Goal: Task Accomplishment & Management: Manage account settings

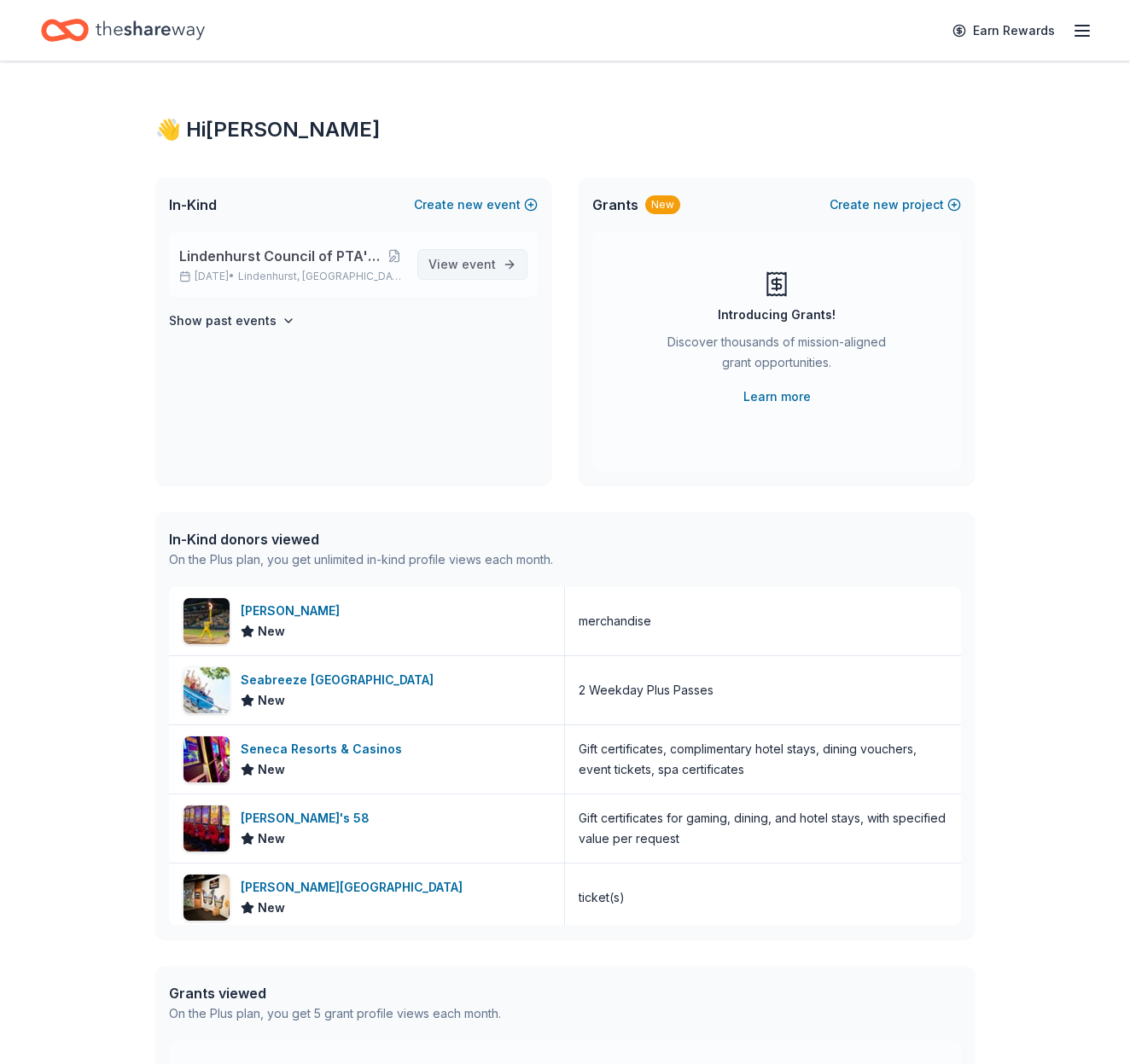
click at [465, 266] on span "event" at bounding box center [479, 265] width 35 height 15
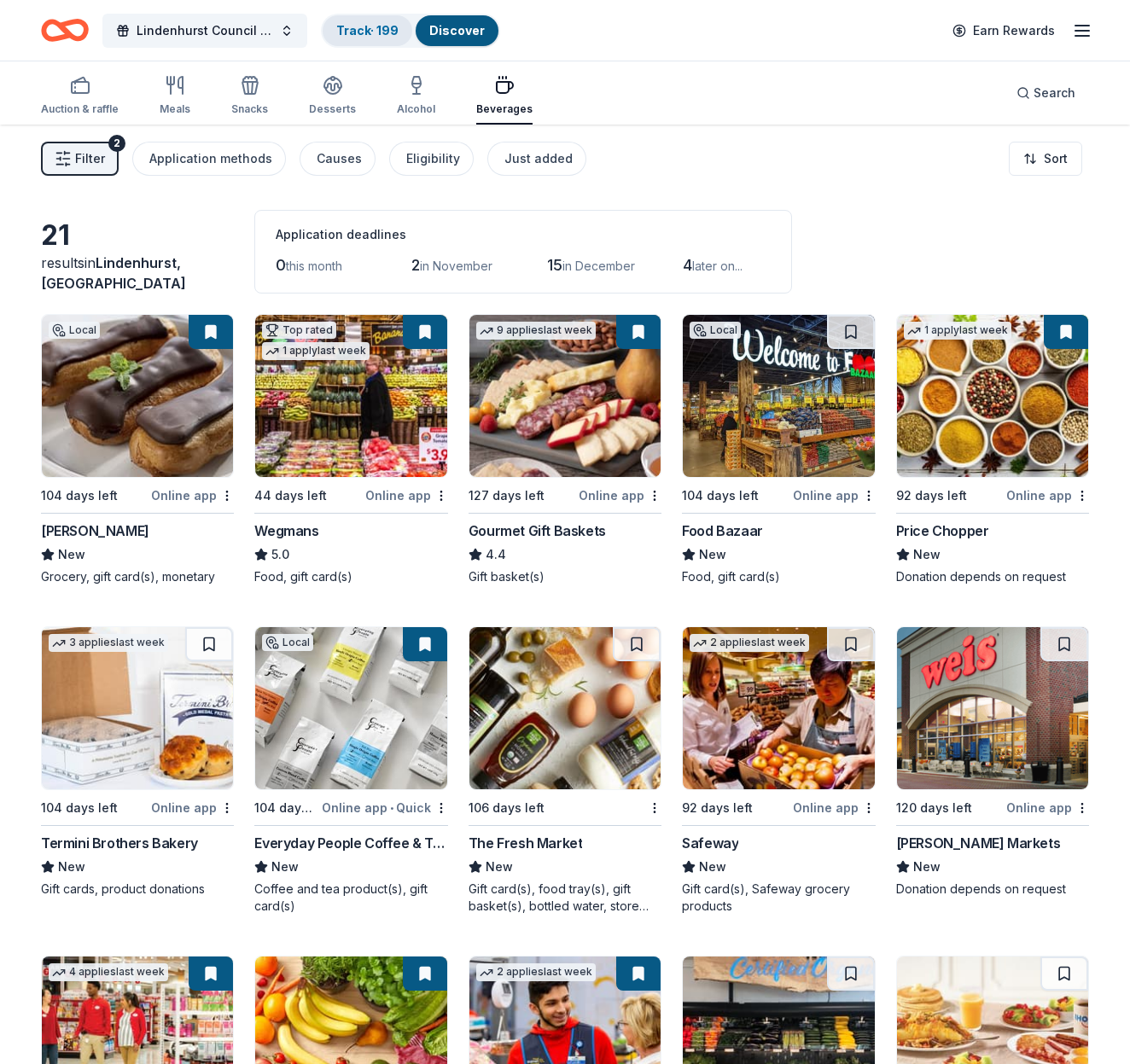
click at [357, 29] on link "Track · 199" at bounding box center [367, 30] width 63 height 15
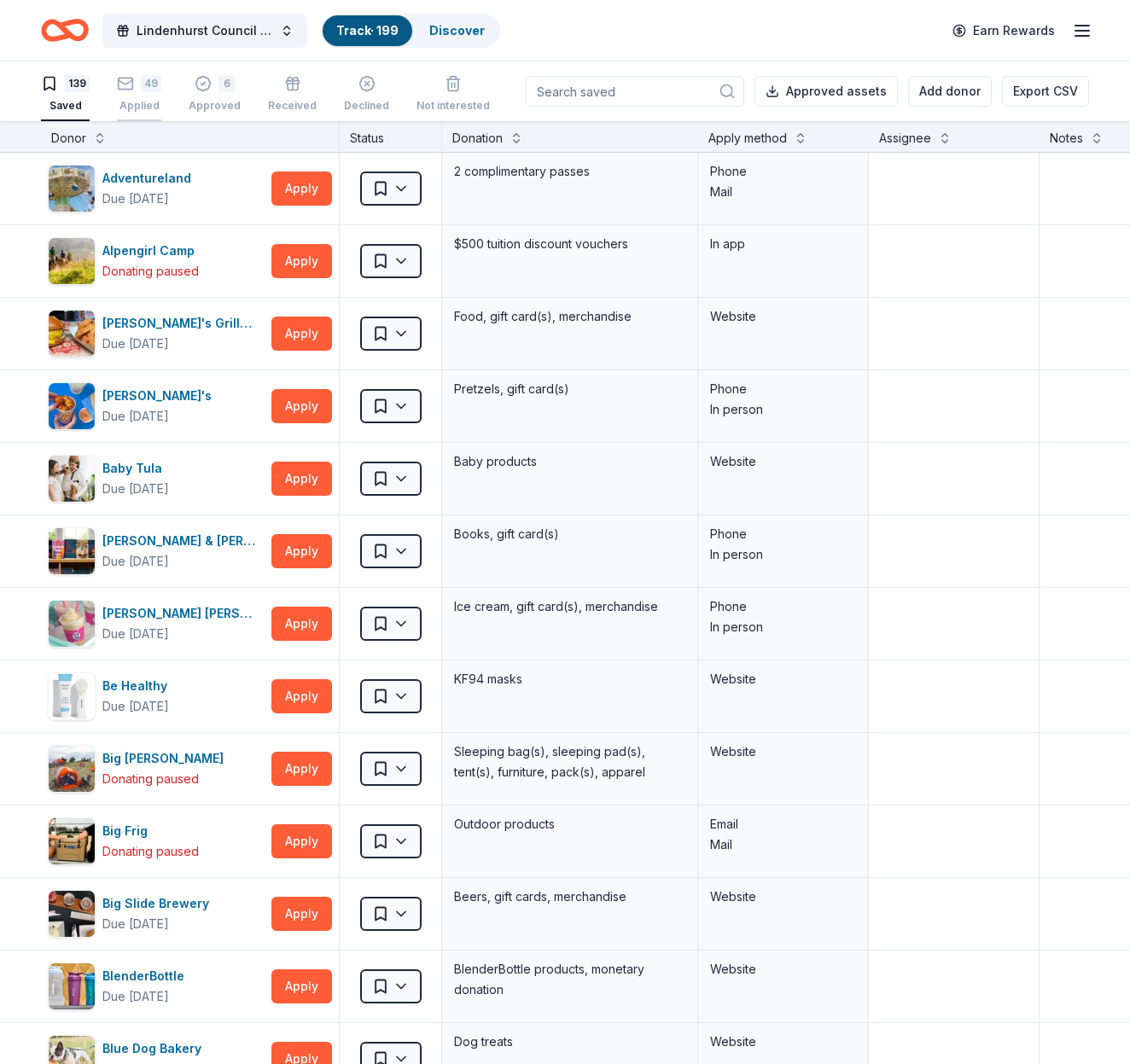
click at [131, 90] on icon "button" at bounding box center [125, 84] width 17 height 17
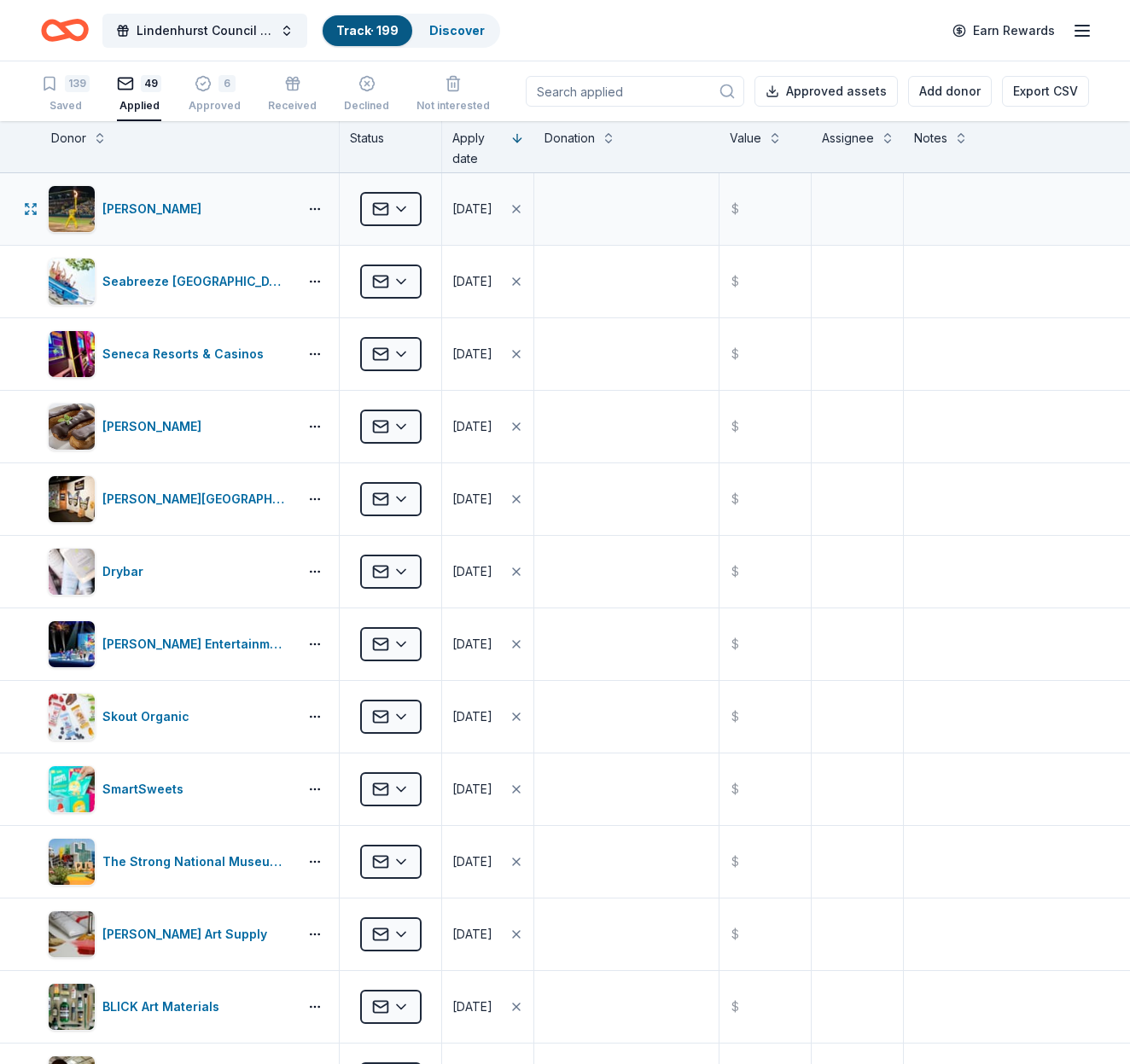
click at [434, 207] on div "Applied" at bounding box center [391, 209] width 102 height 72
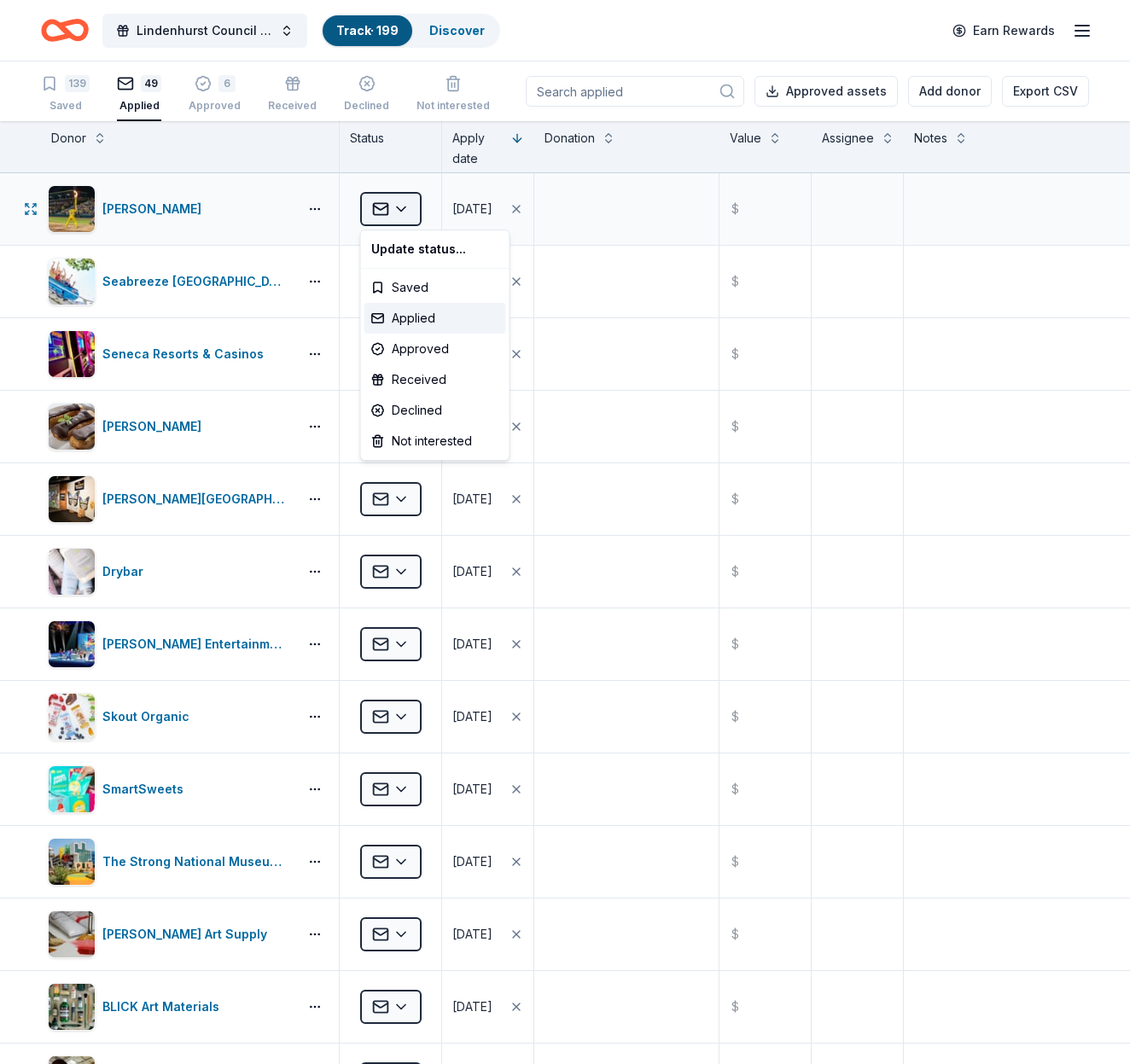
click at [391, 212] on html "Lindenhurst Council of PTA's "Bright Futures" Fundraiser Track · 199 Discover E…" at bounding box center [565, 532] width 1130 height 1064
click at [418, 411] on div "Declined" at bounding box center [435, 411] width 142 height 31
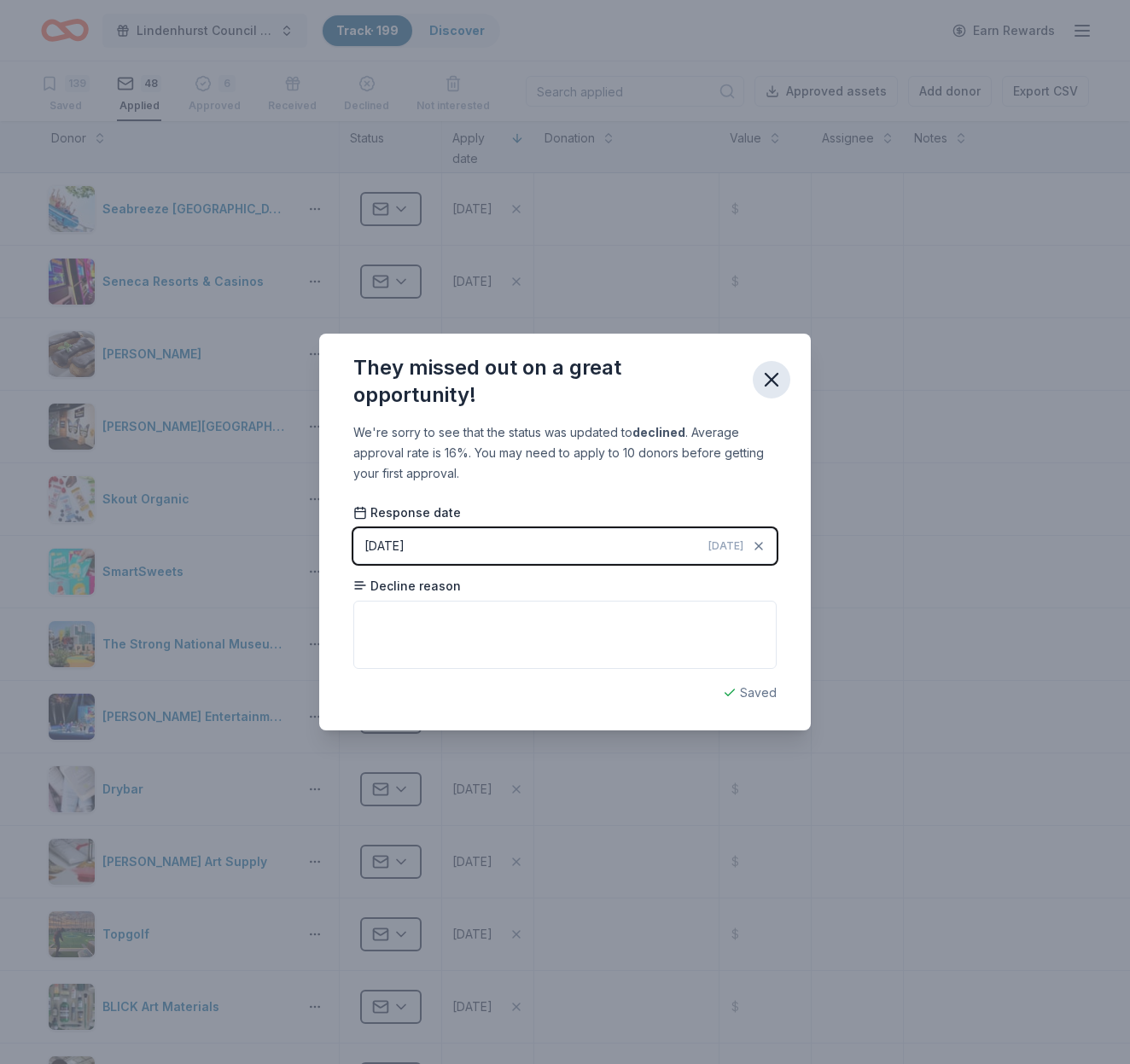
click at [768, 369] on icon "button" at bounding box center [771, 380] width 24 height 24
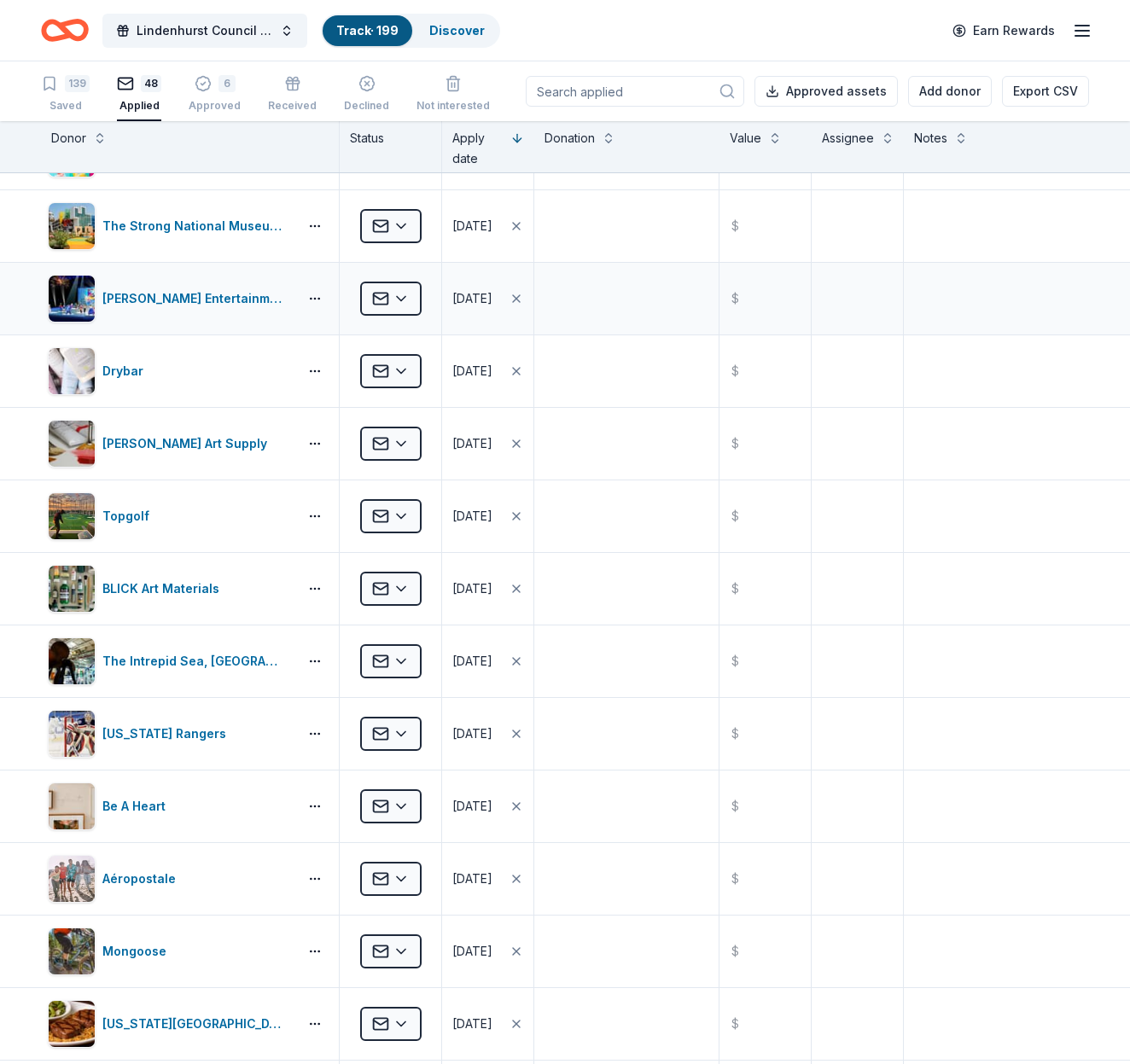
scroll to position [425, 0]
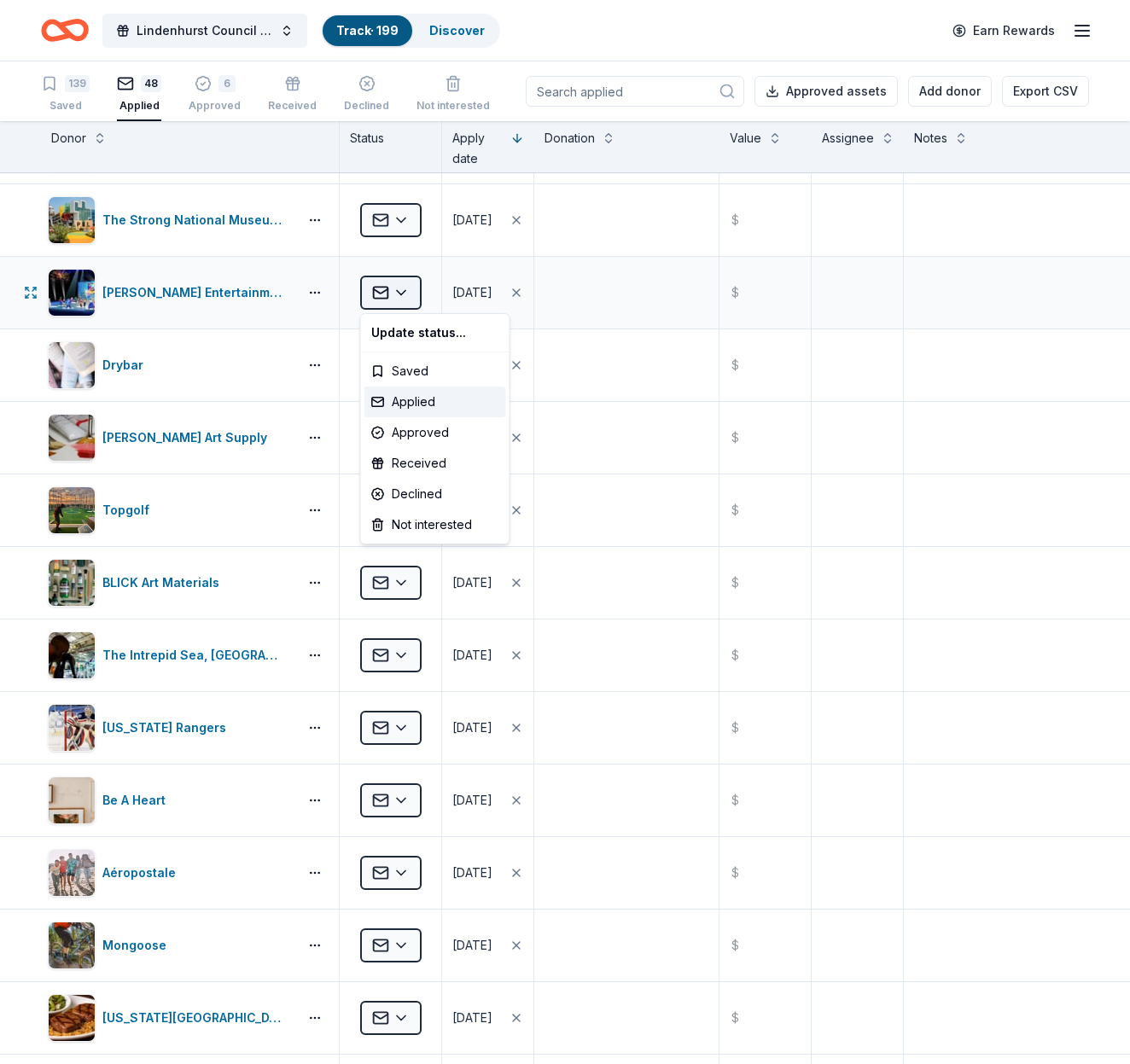
click at [387, 287] on html "Lindenhurst Council of PTA's "Bright Futures" Fundraiser Track · 199 Discover E…" at bounding box center [565, 532] width 1130 height 1064
click at [398, 493] on div "Declined" at bounding box center [435, 495] width 142 height 31
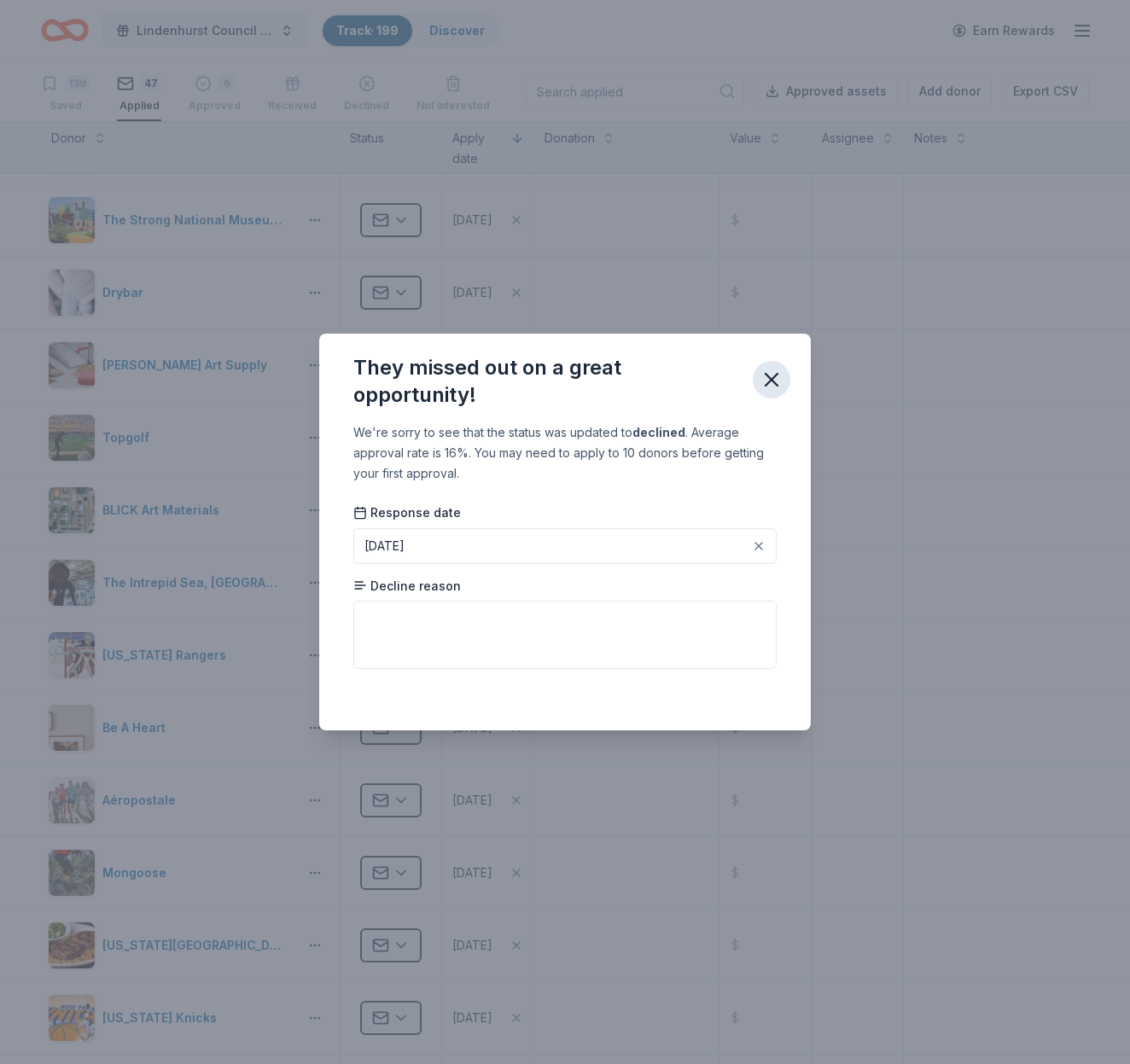
click at [775, 374] on icon "button" at bounding box center [771, 380] width 24 height 24
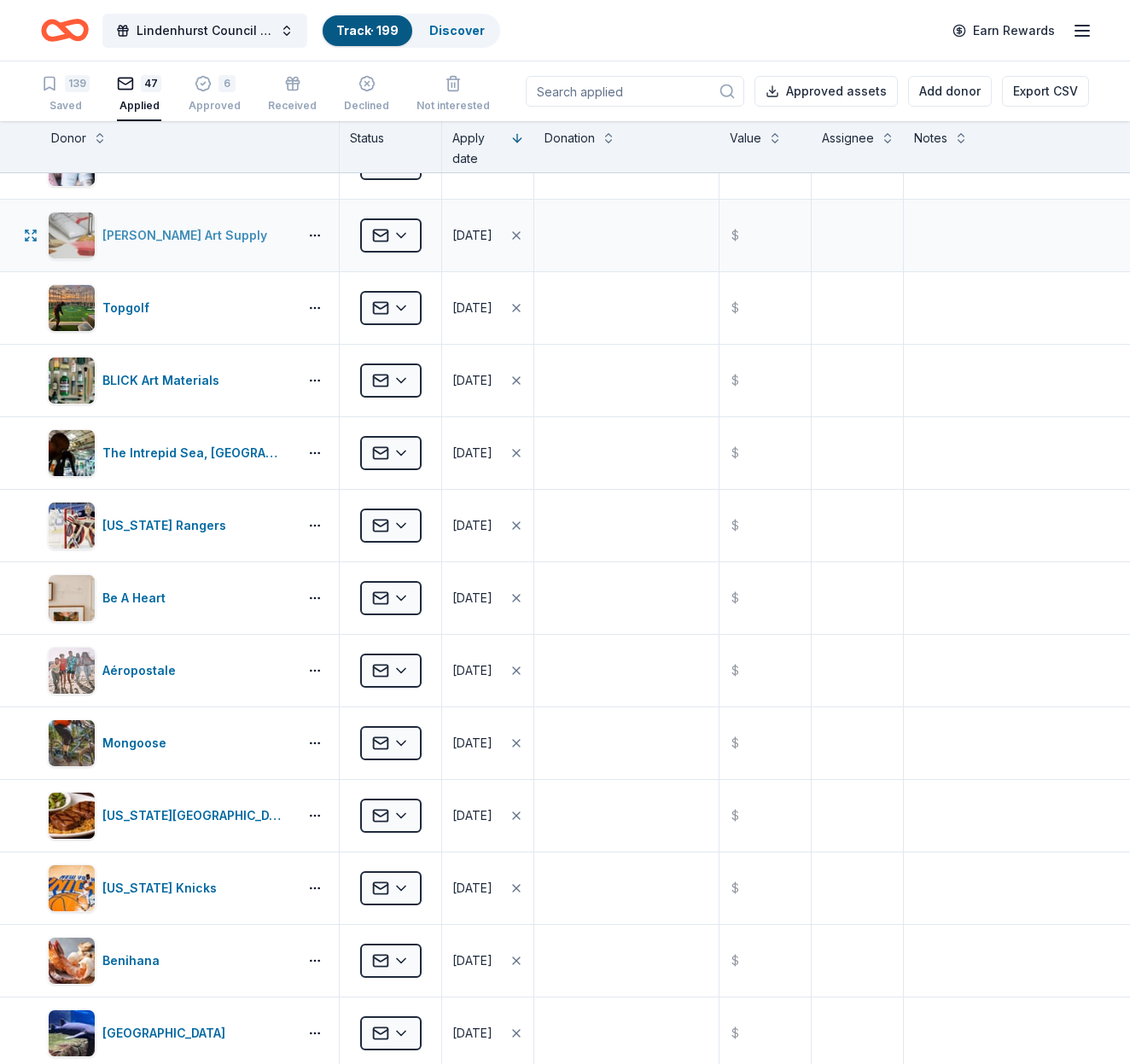
scroll to position [556, 0]
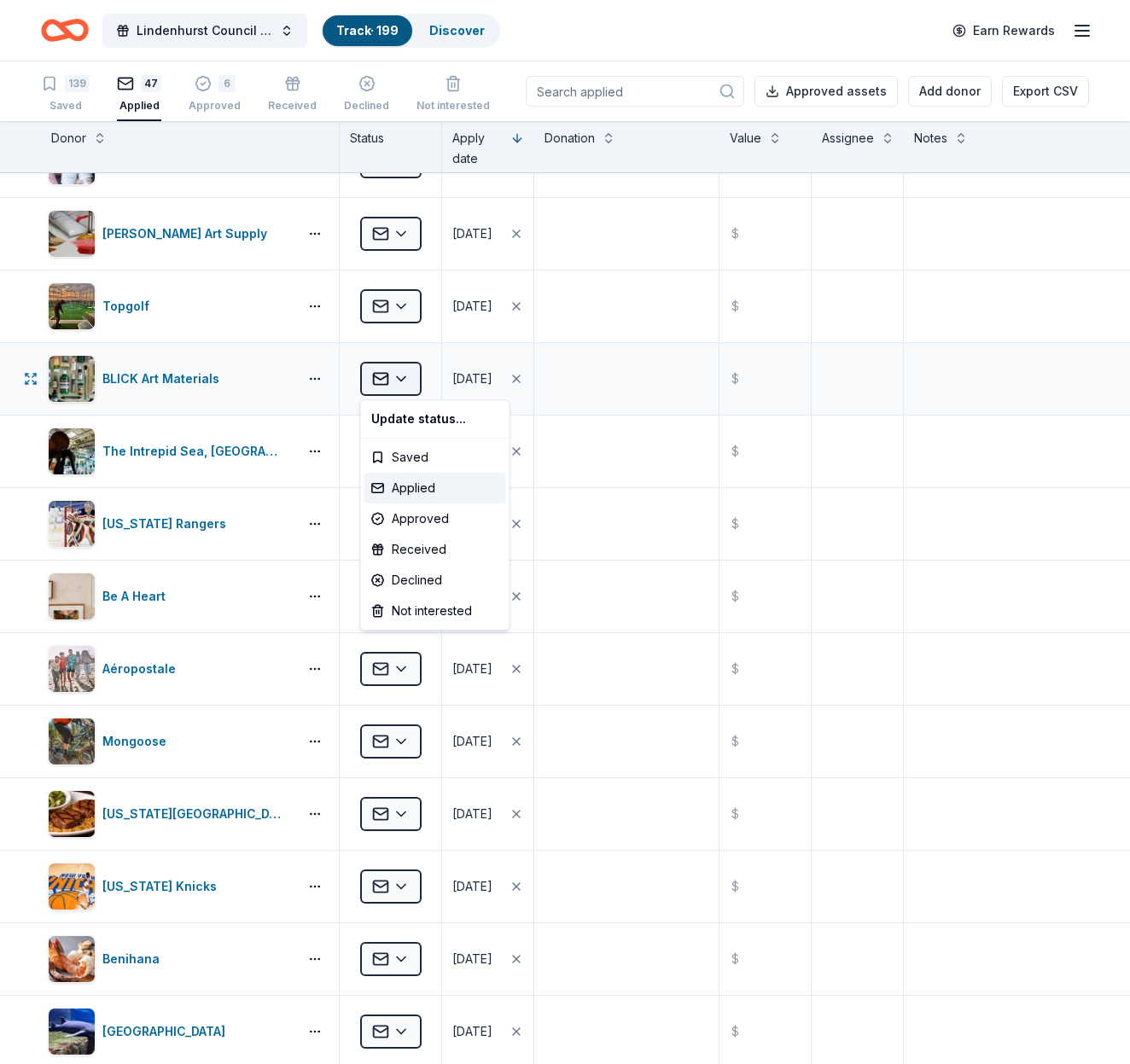
click at [408, 380] on html "Lindenhurst Council of PTA's "Bright Futures" Fundraiser Track · 199 Discover E…" at bounding box center [565, 532] width 1130 height 1064
click at [422, 580] on div "Declined" at bounding box center [435, 580] width 142 height 31
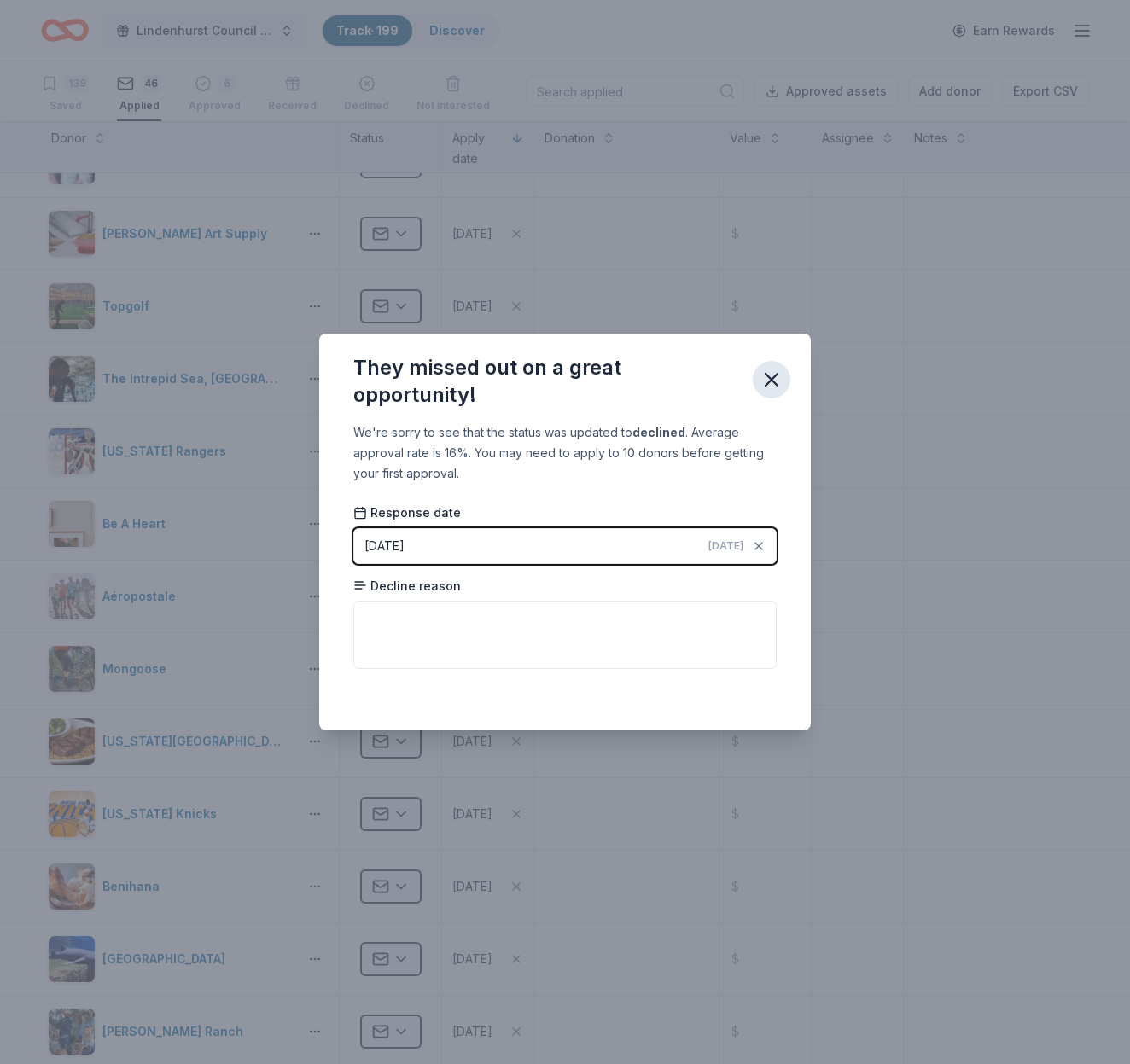
click at [775, 375] on icon "button" at bounding box center [771, 380] width 24 height 24
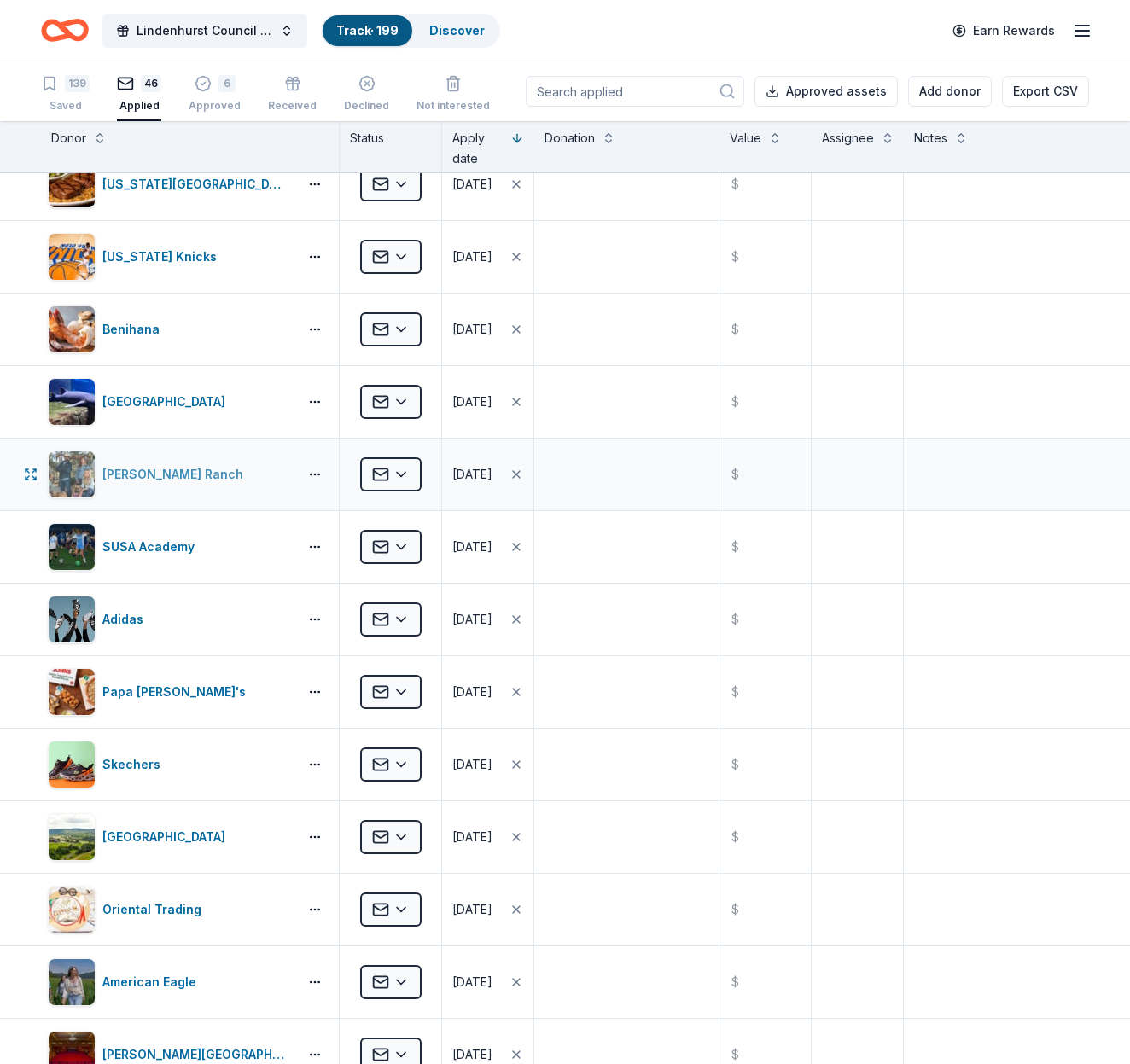
scroll to position [1117, 0]
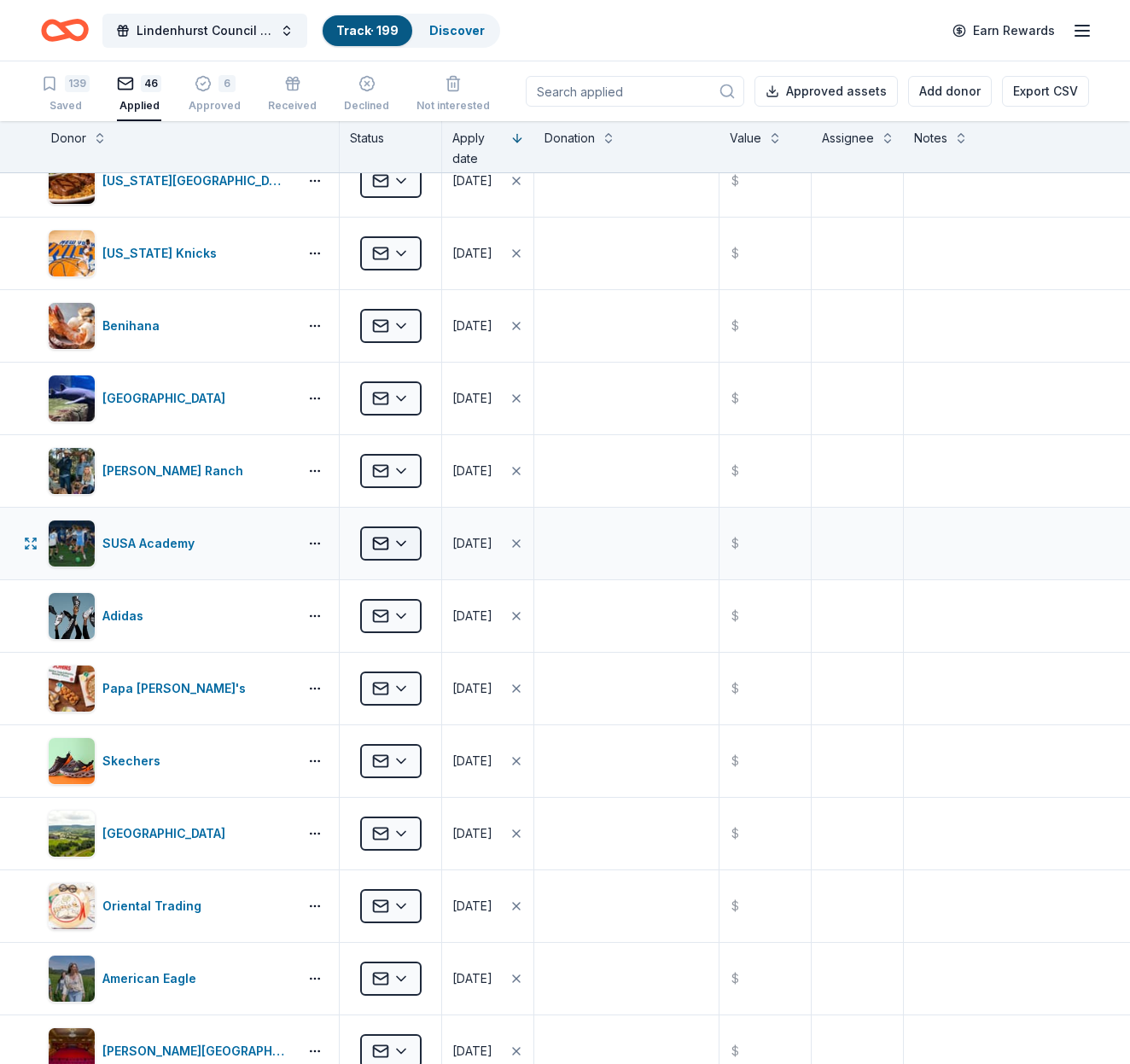
click at [407, 546] on html "Lindenhurst Council of PTA's "Bright Futures" Fundraiser Track · 199 Discover E…" at bounding box center [565, 532] width 1130 height 1064
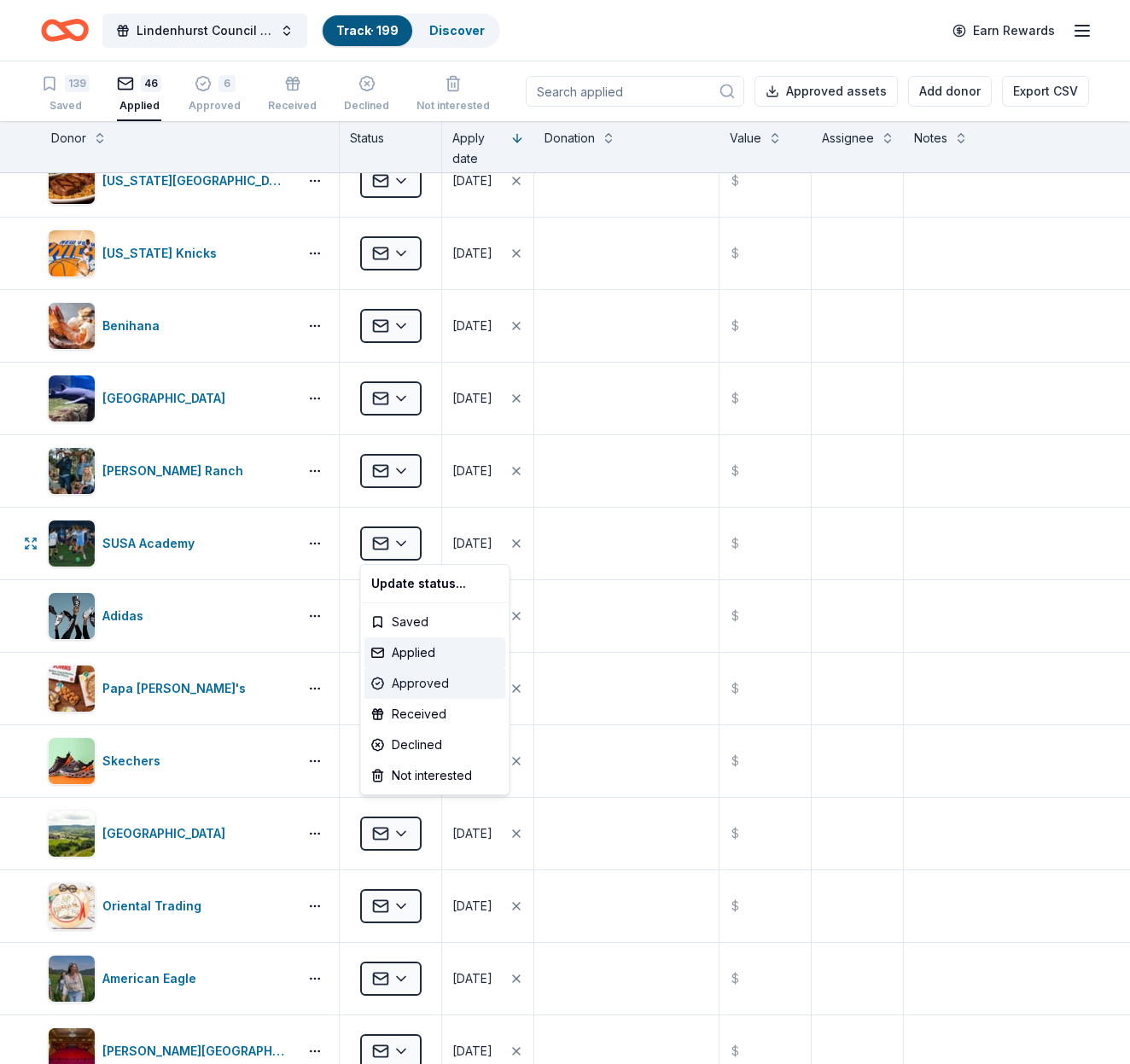
click at [420, 680] on div "Approved" at bounding box center [435, 684] width 142 height 31
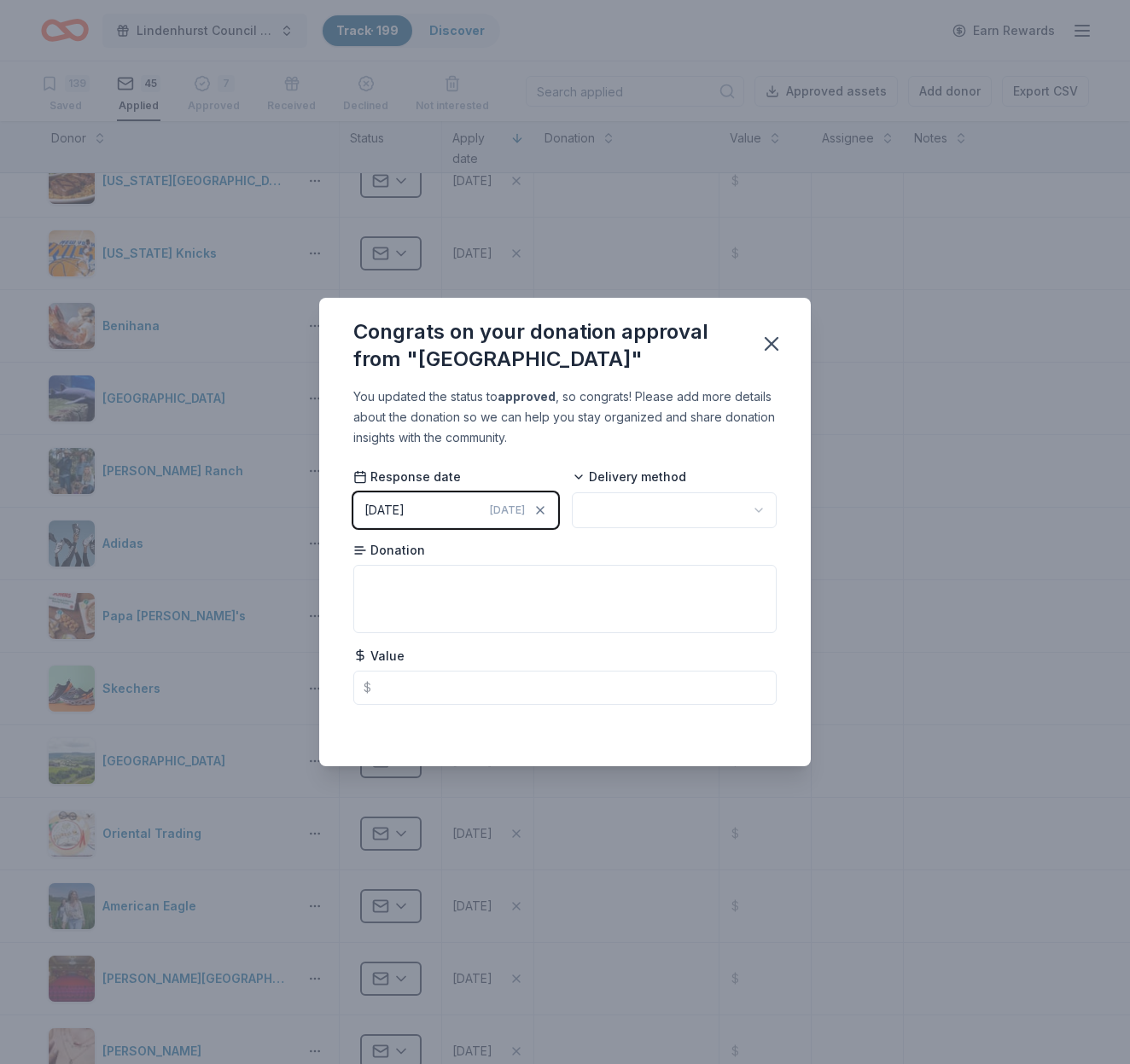
click at [749, 504] on html "Lindenhurst Council of PTA's "Bright Futures" Fundraiser Track · 199 Discover E…" at bounding box center [565, 532] width 1130 height 1064
click at [777, 340] on icon "button" at bounding box center [771, 344] width 24 height 24
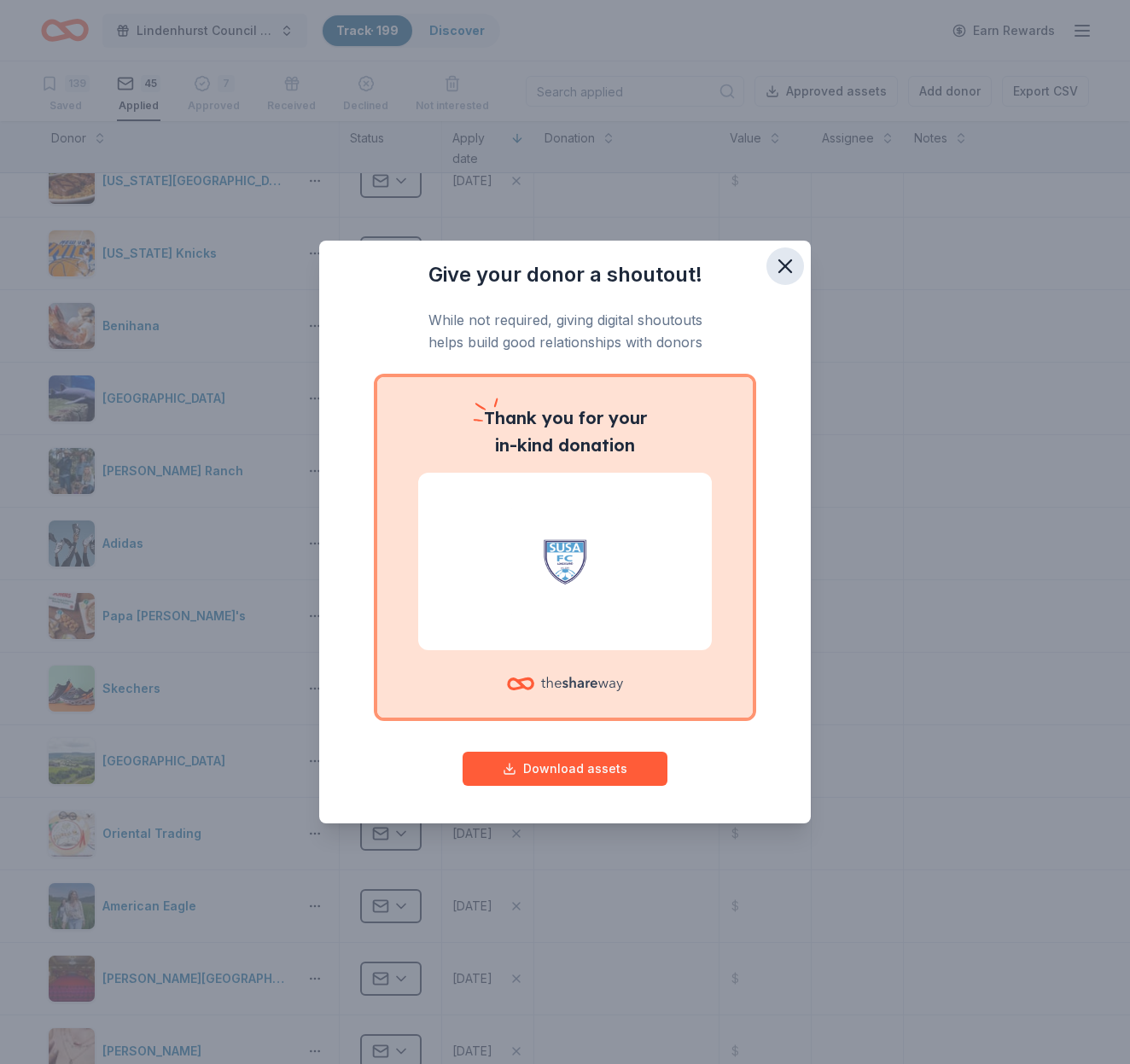
click at [785, 270] on icon "button" at bounding box center [785, 266] width 24 height 24
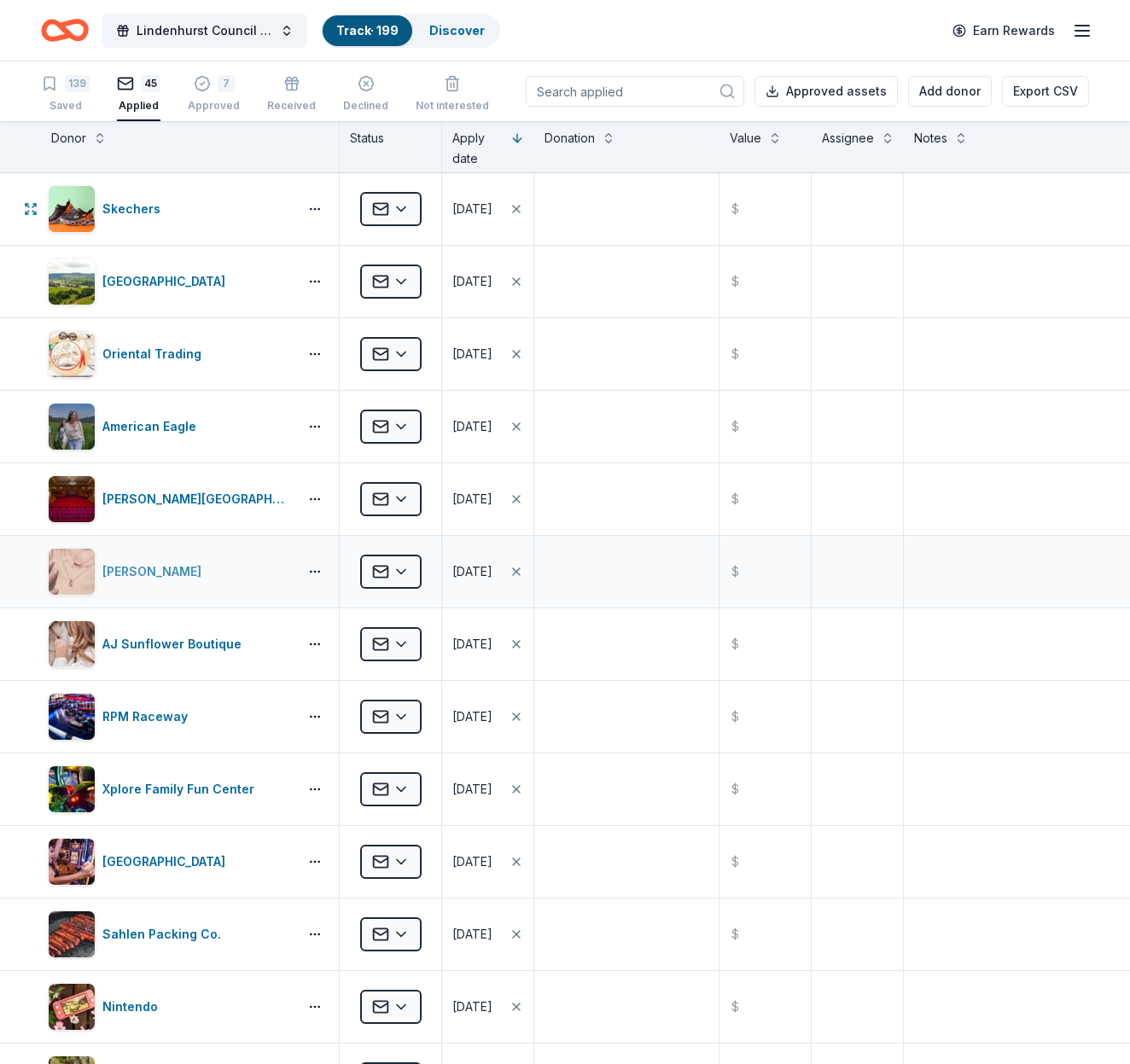
scroll to position [1599, 0]
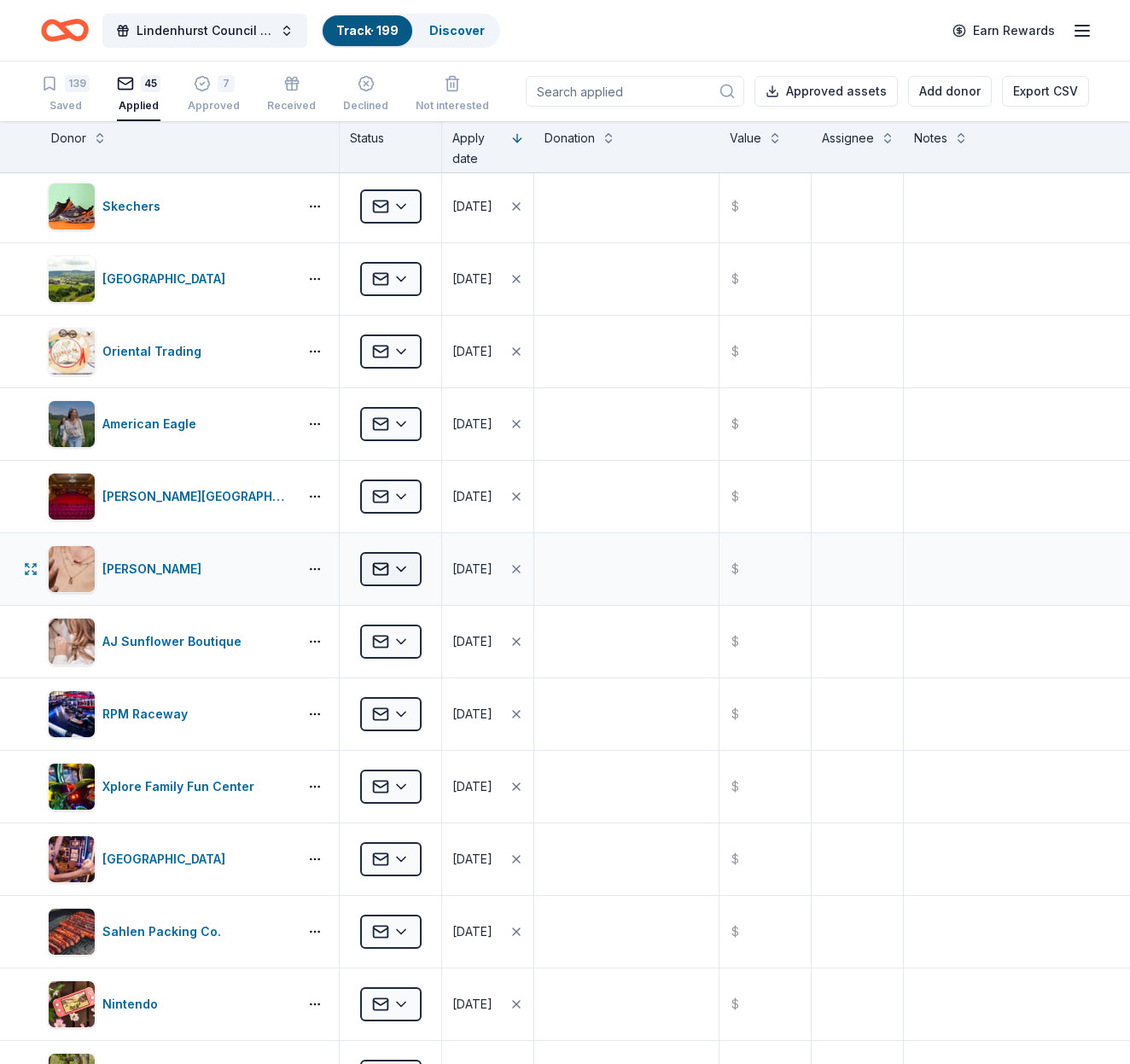
click at [409, 579] on html "Lindenhurst Council of PTA's "Bright Futures" Fundraiser Track · 199 Discover E…" at bounding box center [565, 532] width 1130 height 1064
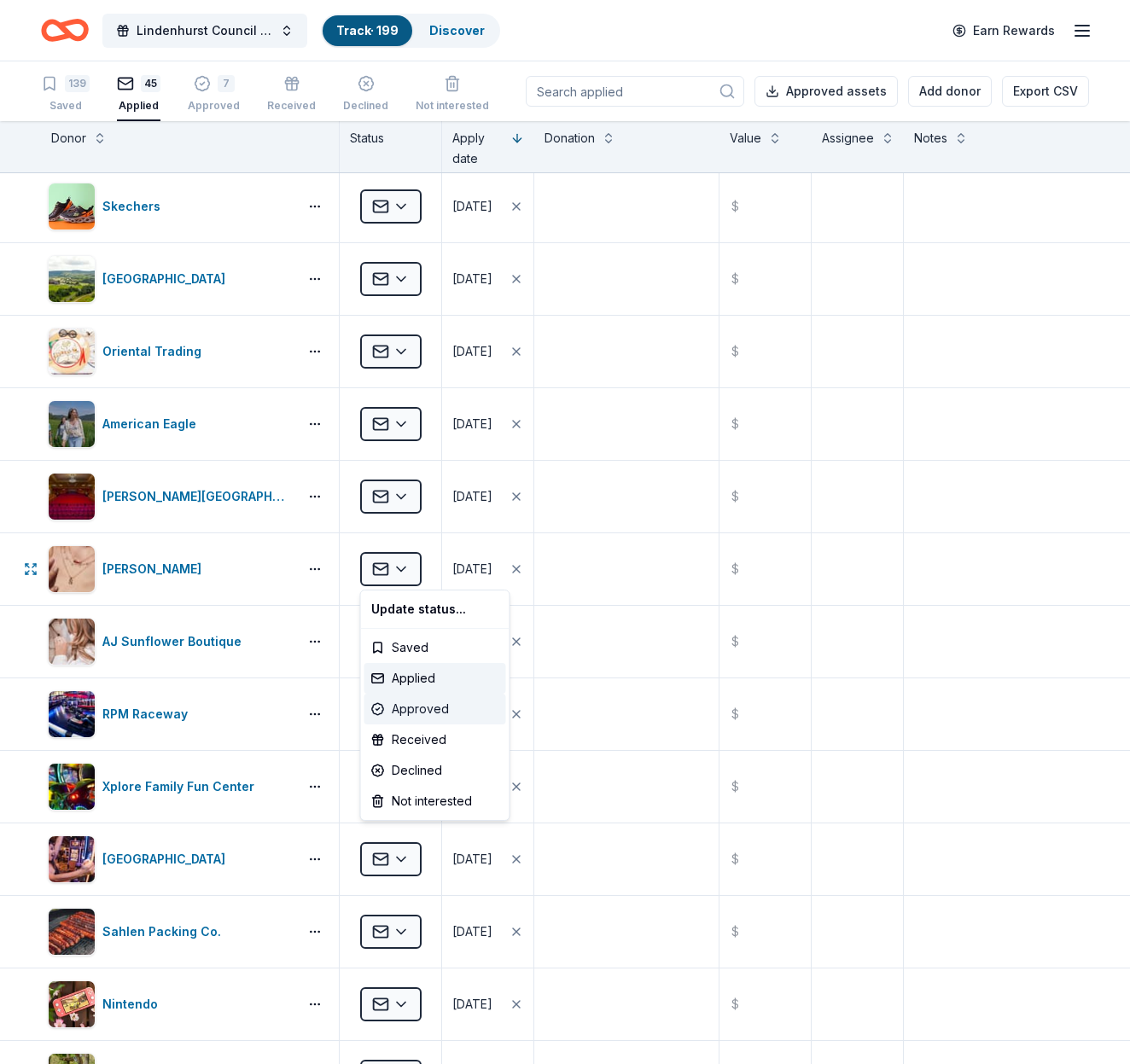
click at [423, 709] on div "Approved" at bounding box center [435, 709] width 142 height 31
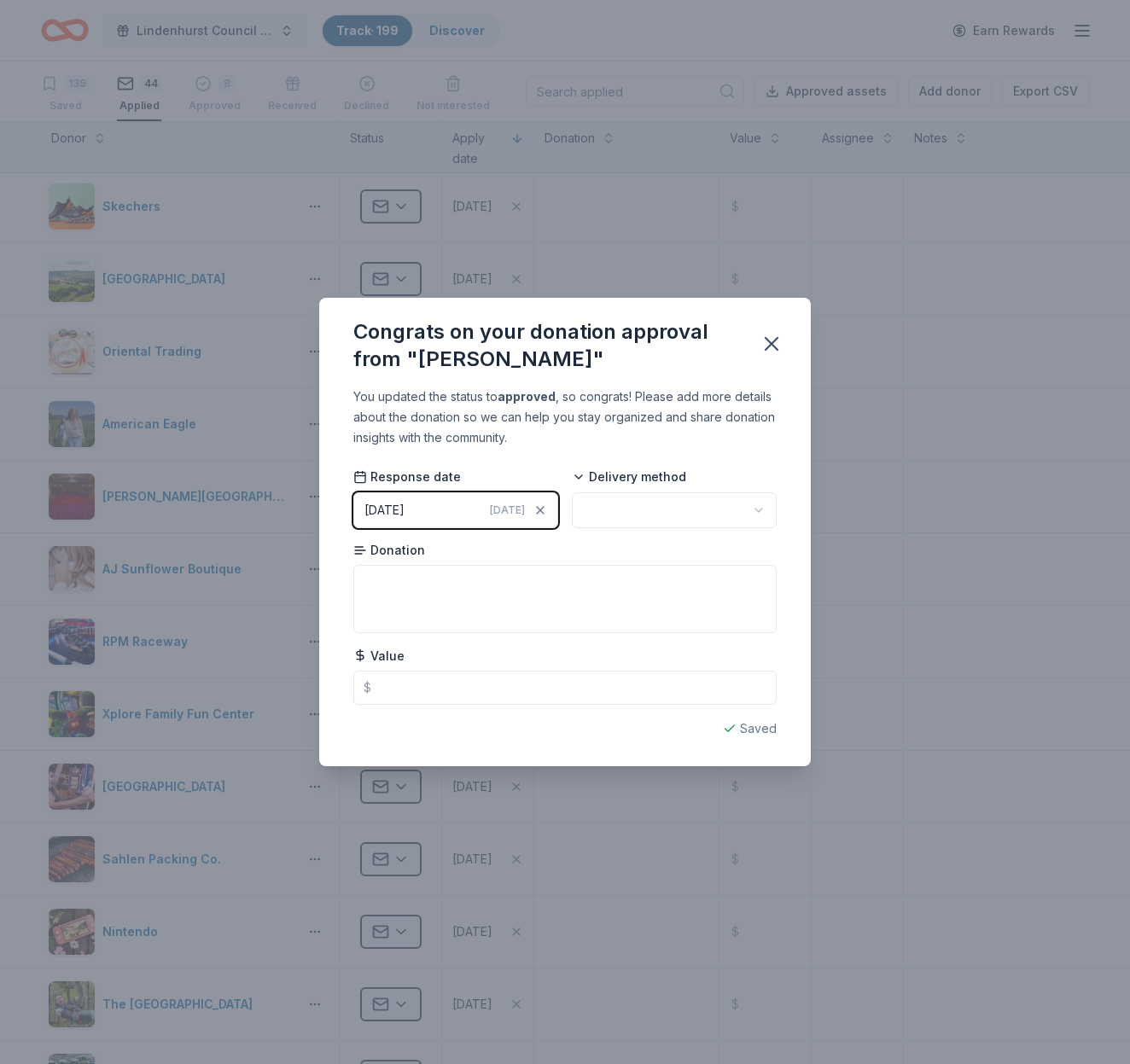
click at [742, 507] on html "Lindenhurst Council of PTA's "Bright Futures" Fundraiser Track · 199 Discover E…" at bounding box center [565, 532] width 1130 height 1064
click at [775, 340] on icon "button" at bounding box center [771, 344] width 12 height 12
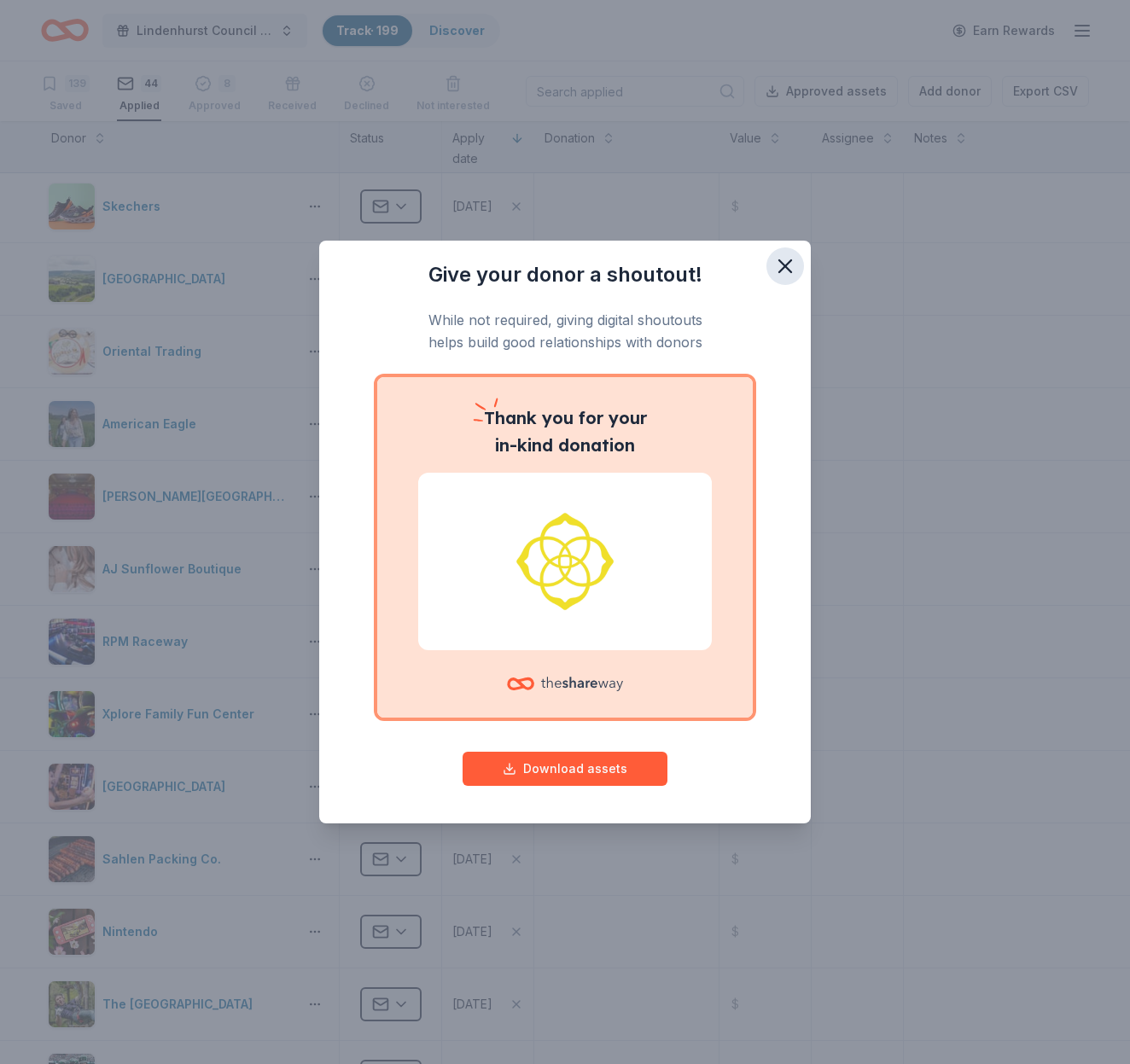
click at [785, 259] on icon "button" at bounding box center [785, 266] width 24 height 24
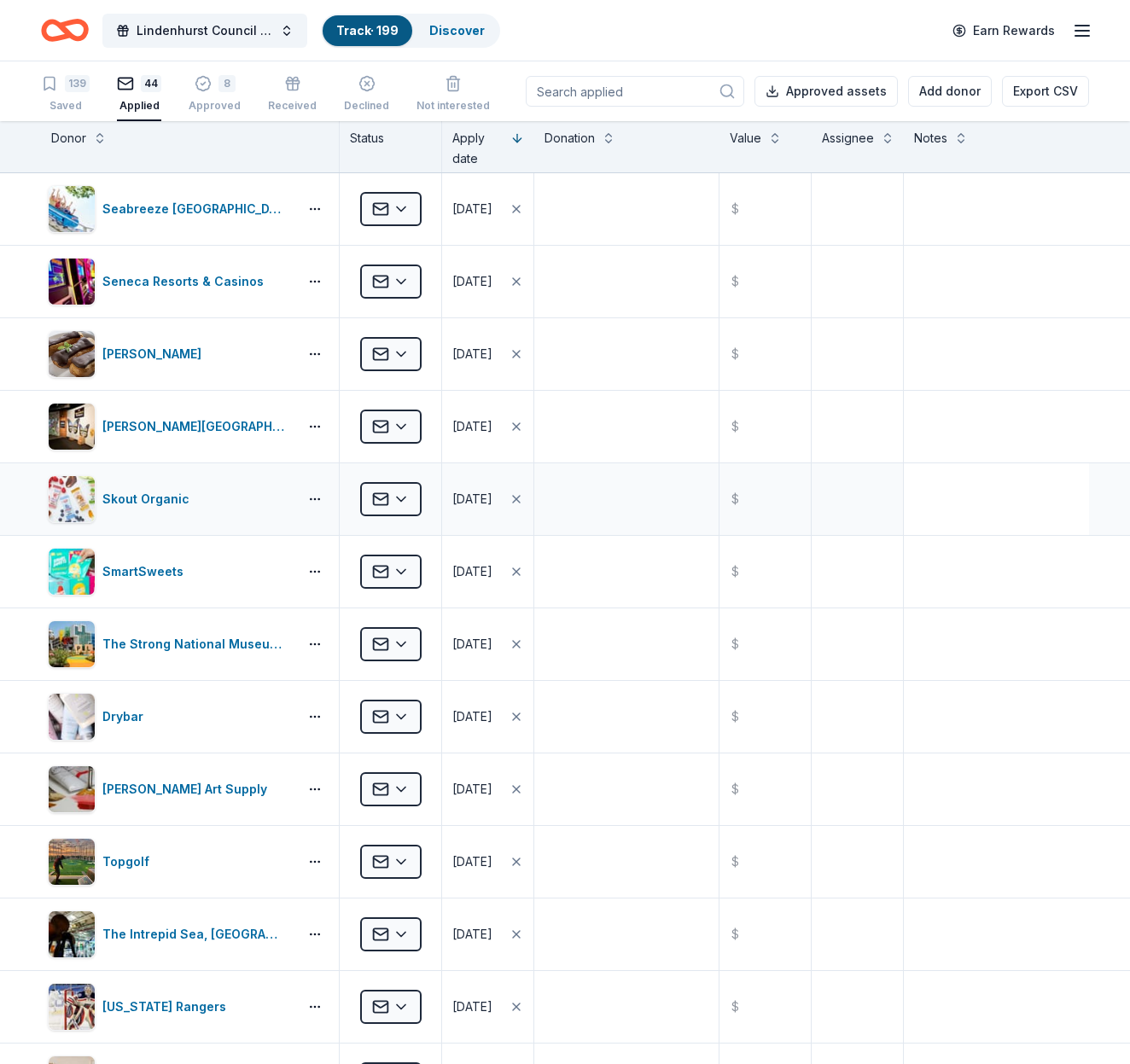
scroll to position [0, 0]
click at [365, 83] on icon "button" at bounding box center [366, 74] width 17 height 17
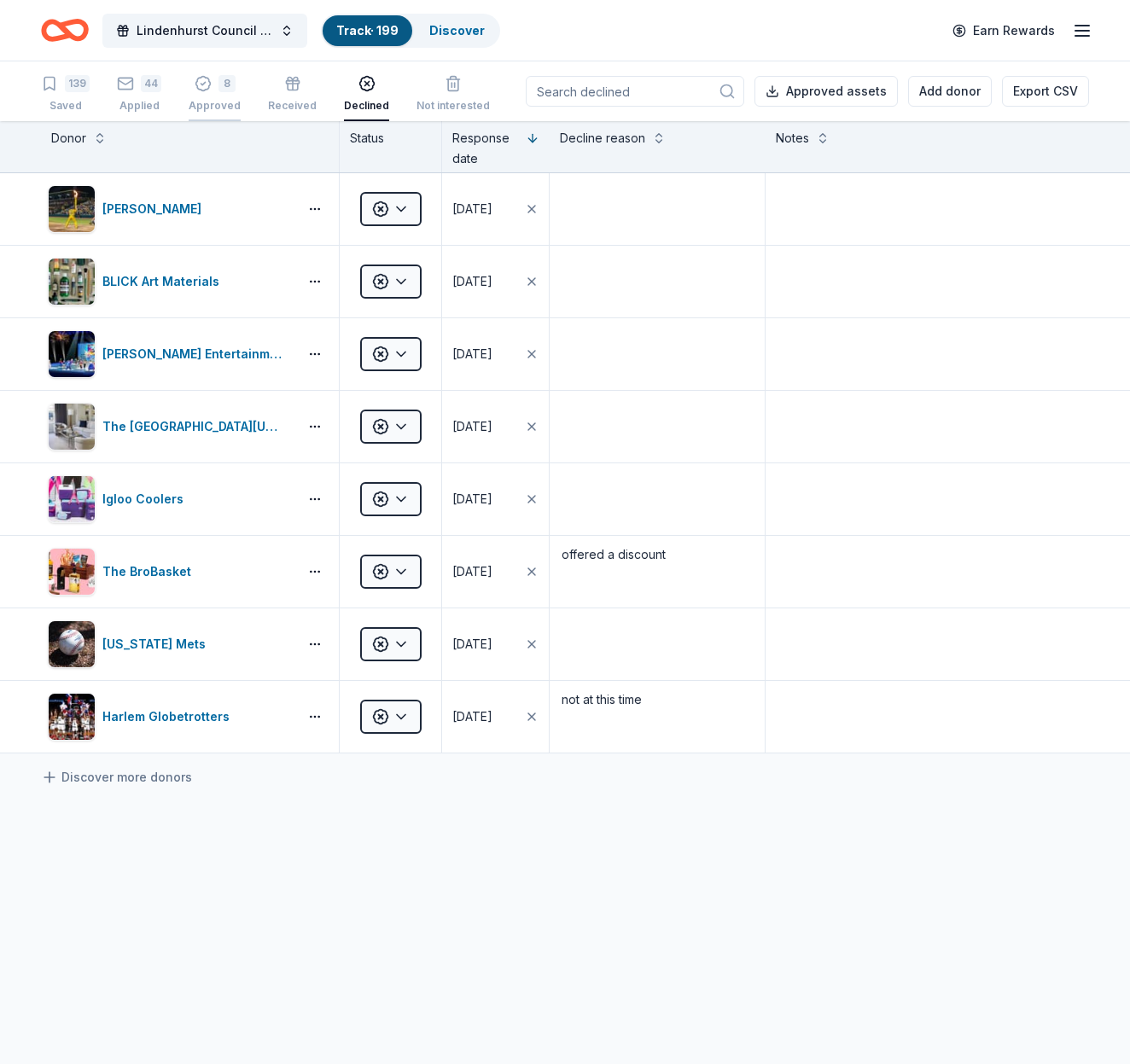
click at [210, 83] on div "8" at bounding box center [214, 74] width 52 height 17
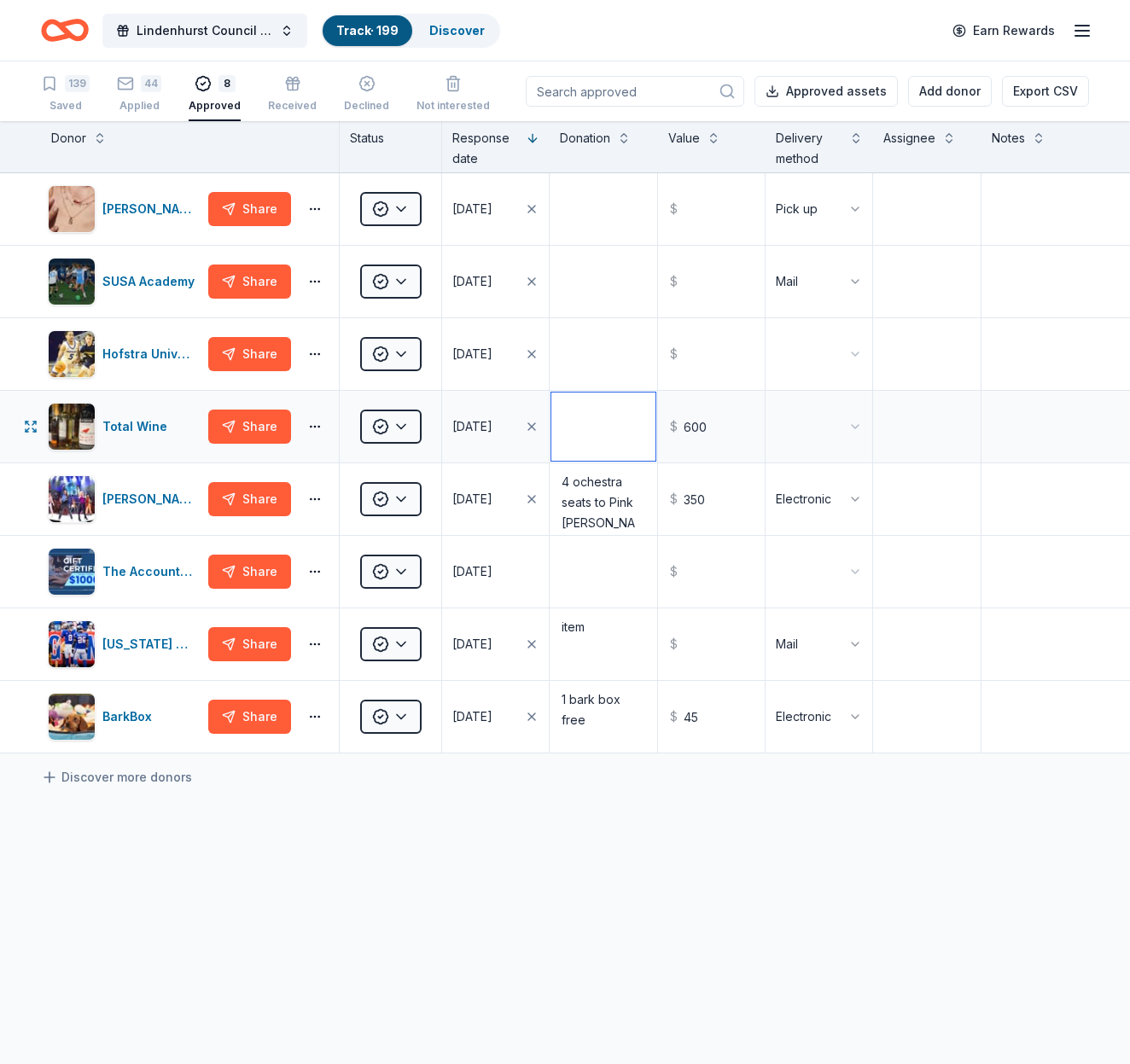
click at [631, 437] on textarea at bounding box center [603, 427] width 104 height 68
type textarea "wine class"
click at [825, 429] on html "Lindenhurst Council of PTA's "Bright Futures" Fundraiser Track · 199 Discover E…" at bounding box center [565, 532] width 1130 height 1064
click at [485, 355] on div "[DATE]" at bounding box center [472, 354] width 40 height 21
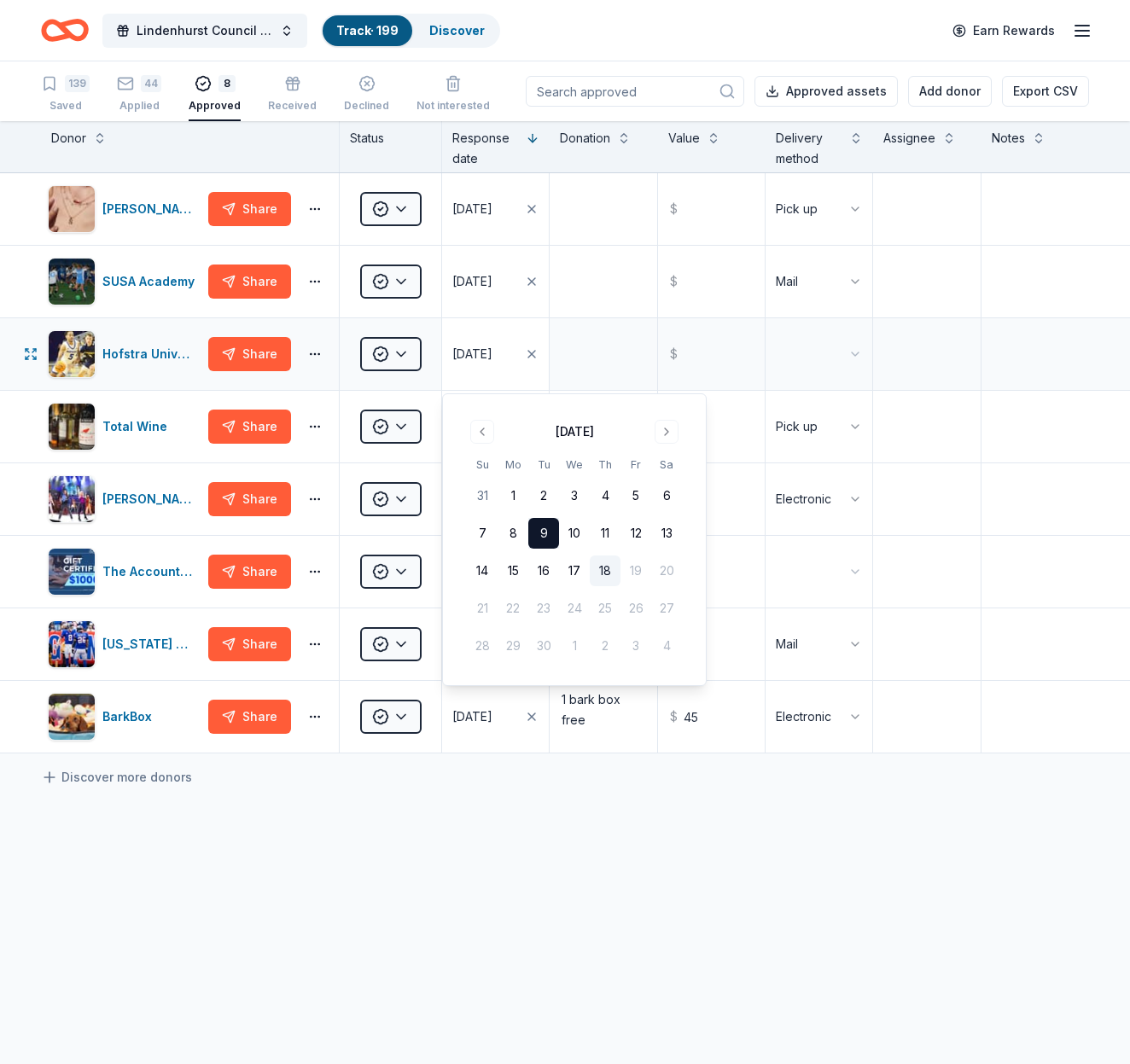
click at [485, 355] on div "[DATE]" at bounding box center [472, 354] width 40 height 21
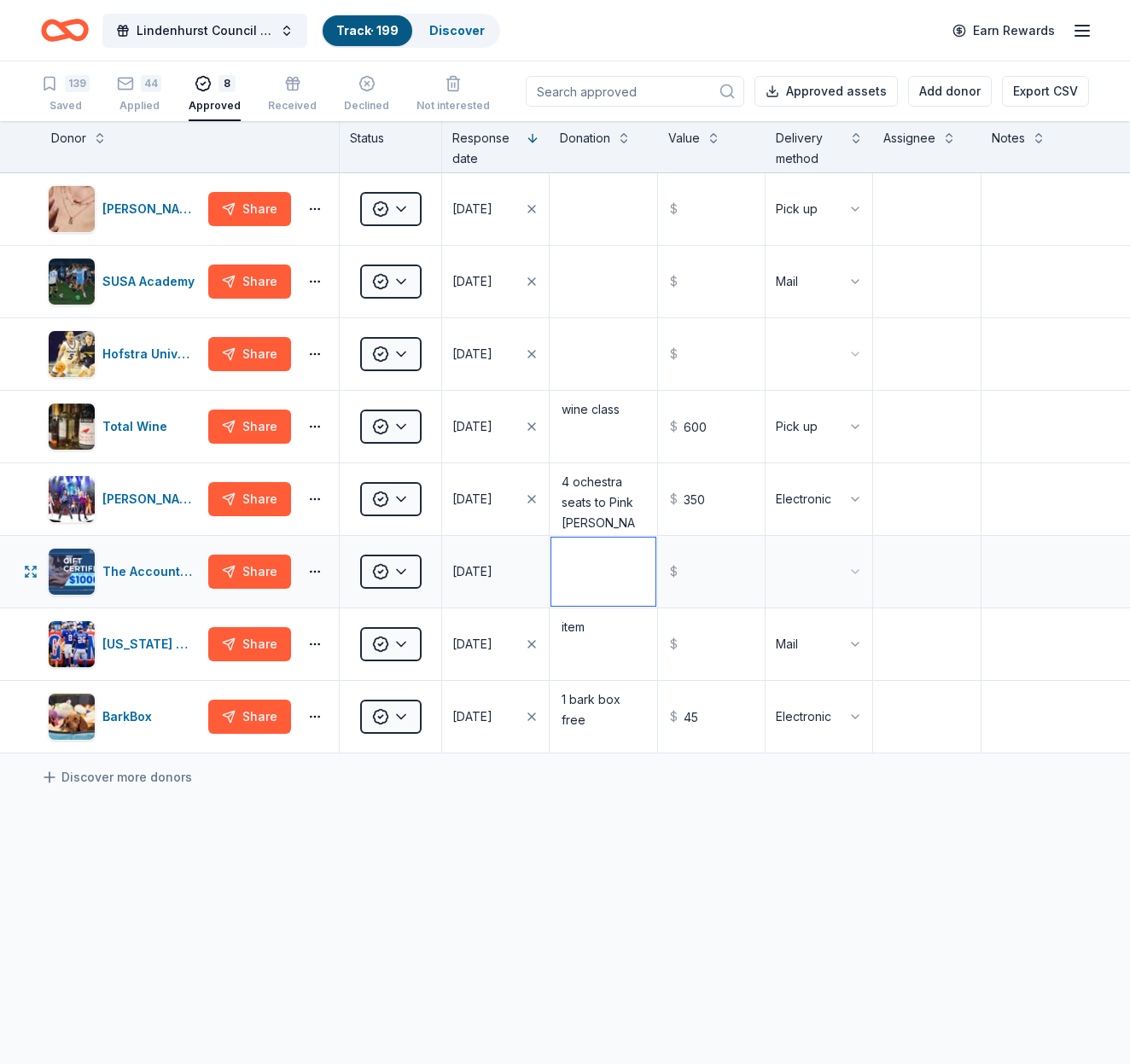
click at [617, 577] on textarea at bounding box center [603, 571] width 104 height 68
type textarea "2"
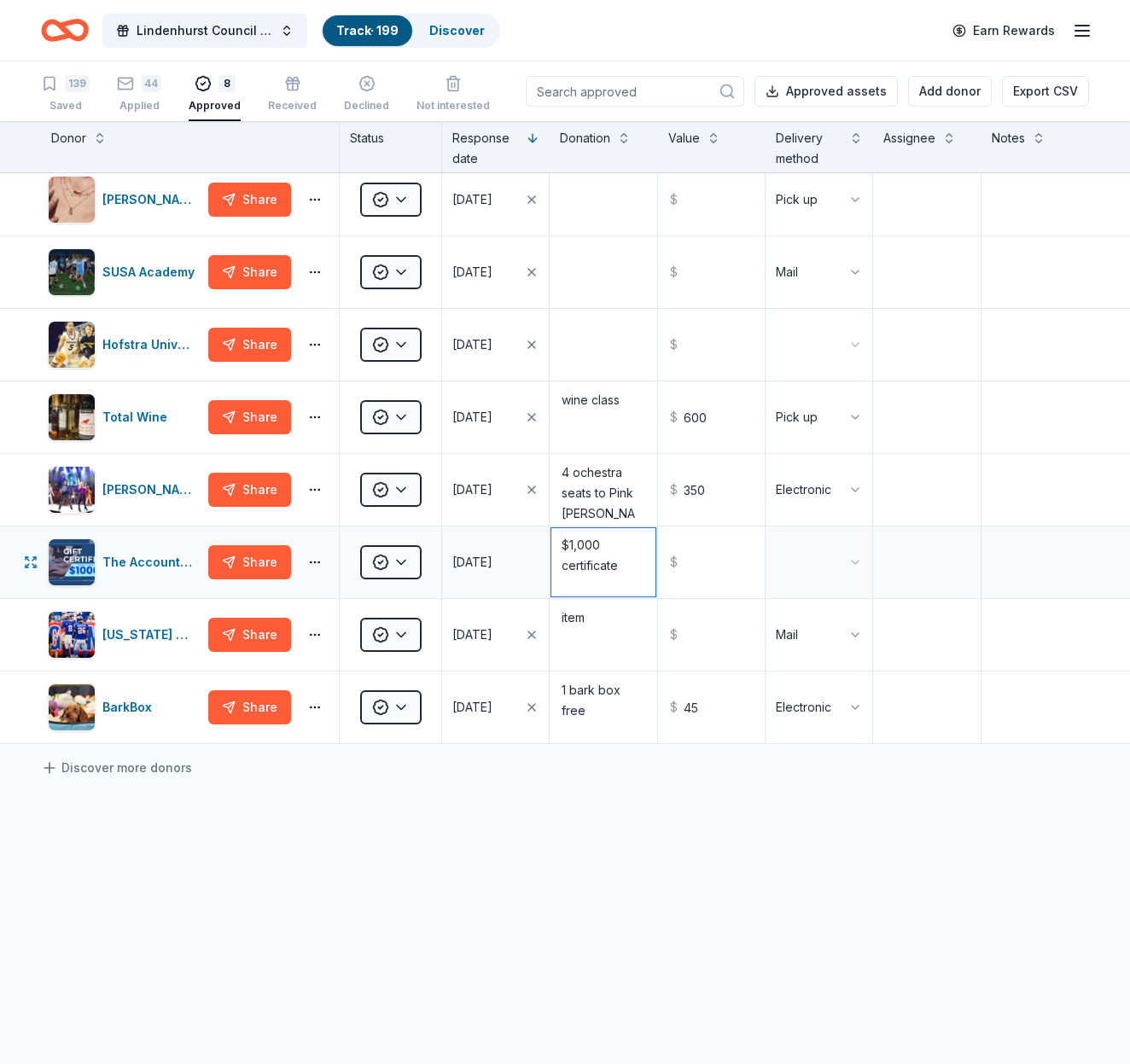
scroll to position [9, 0]
type textarea "$1,000 certificate"
click at [735, 577] on input "text" at bounding box center [712, 562] width 104 height 68
click at [831, 574] on html "Lindenhurst Council of PTA's "Bright Futures" Fundraiser Track · 199 Discover E…" at bounding box center [565, 532] width 1130 height 1064
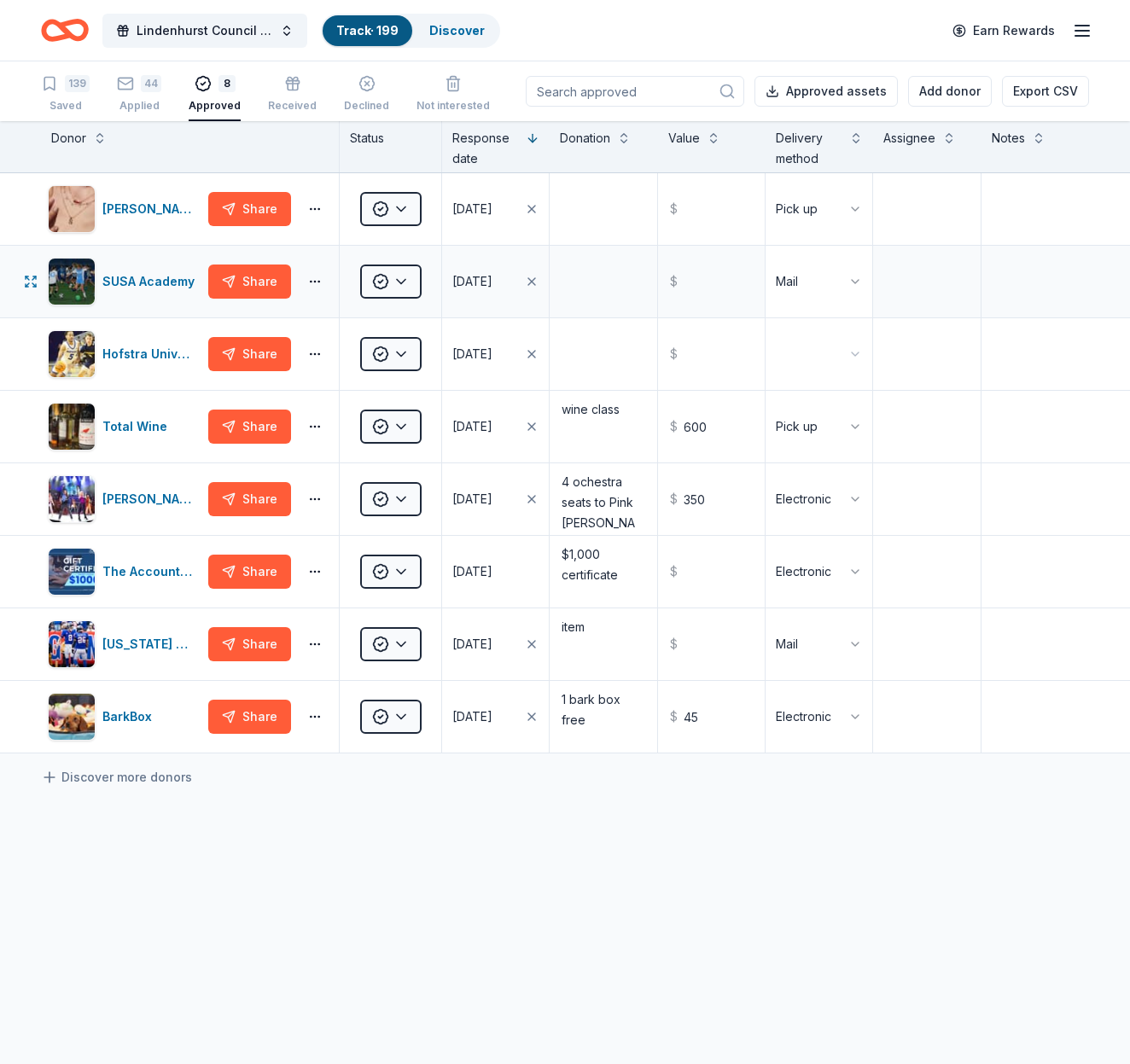
scroll to position [0, 0]
